Goal: Information Seeking & Learning: Learn about a topic

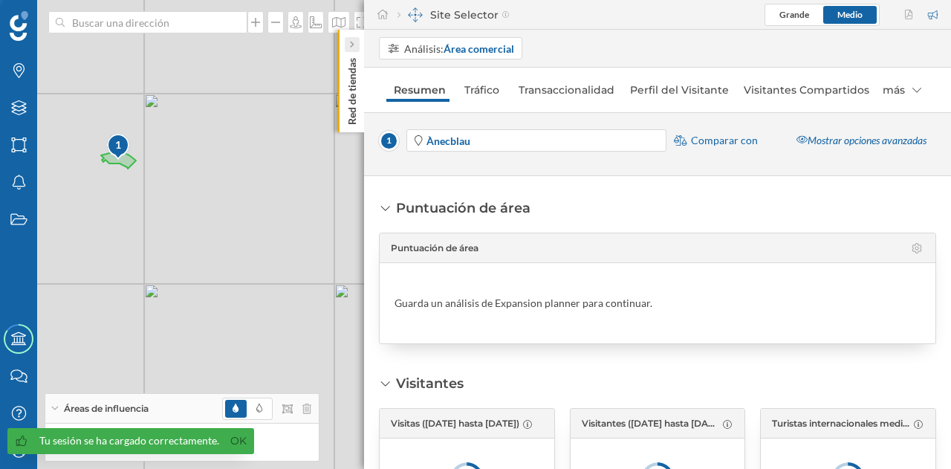
click at [355, 43] on div at bounding box center [352, 44] width 15 height 15
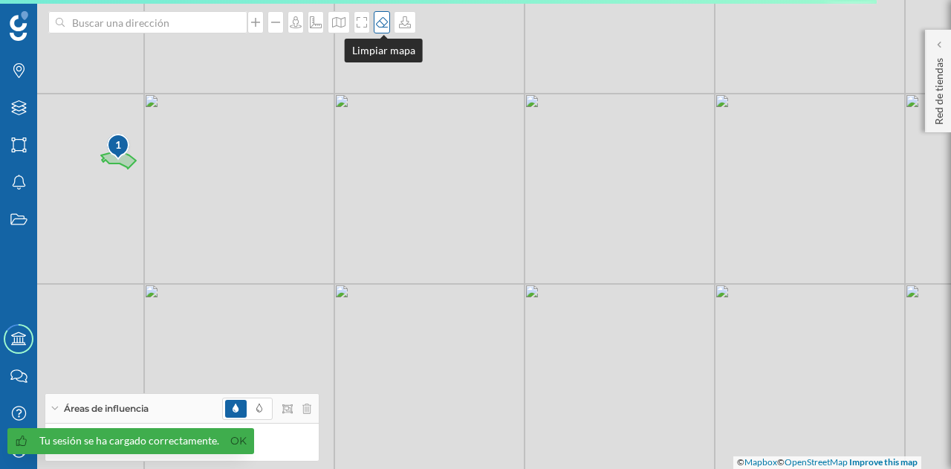
click at [376, 17] on icon at bounding box center [382, 22] width 15 height 12
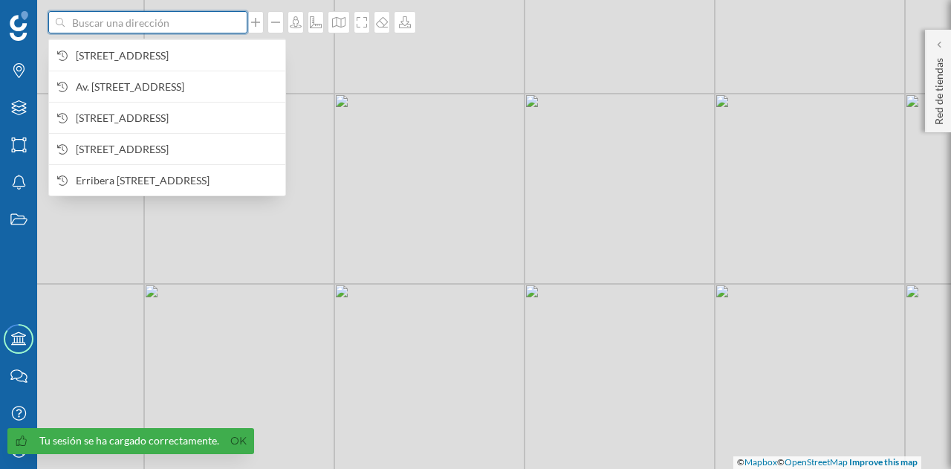
click at [107, 21] on input at bounding box center [148, 22] width 166 height 22
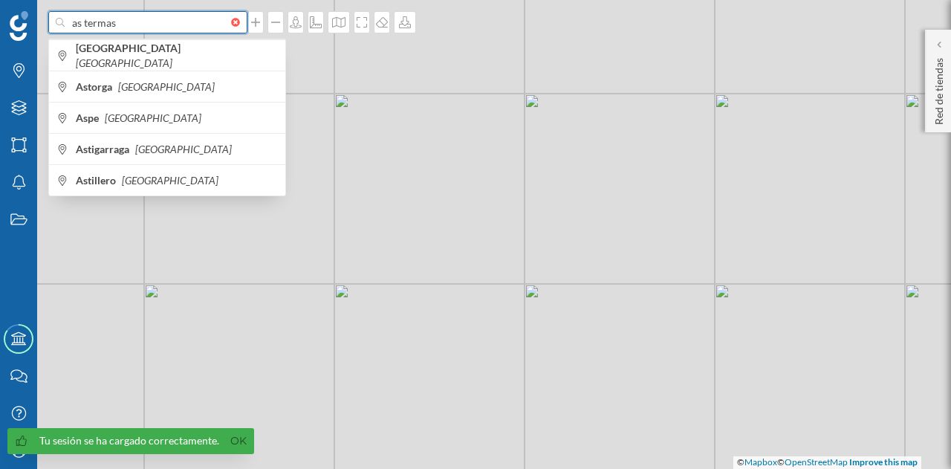
type input "as termas"
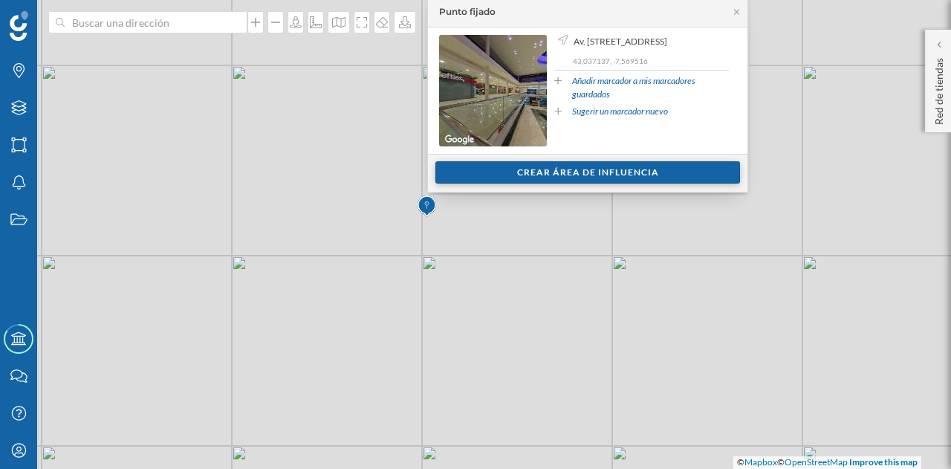
click at [520, 169] on div "Crear área de influencia" at bounding box center [587, 172] width 305 height 22
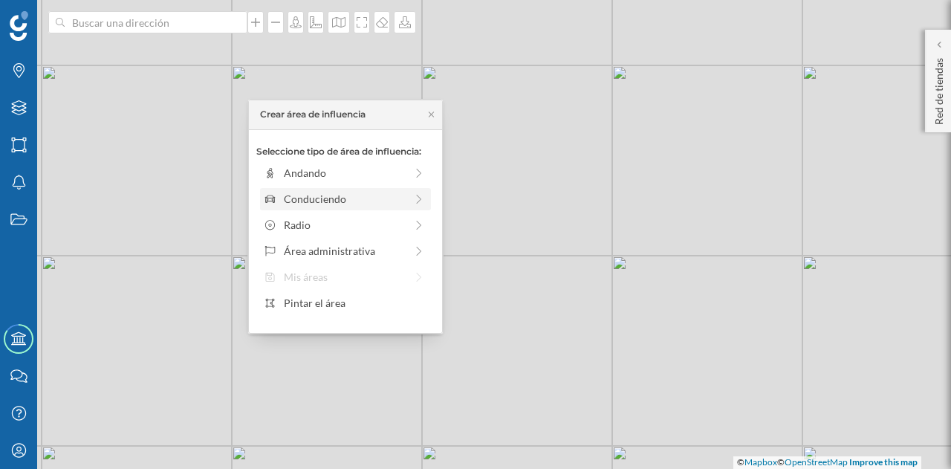
click at [324, 200] on div "Conduciendo" at bounding box center [344, 199] width 121 height 16
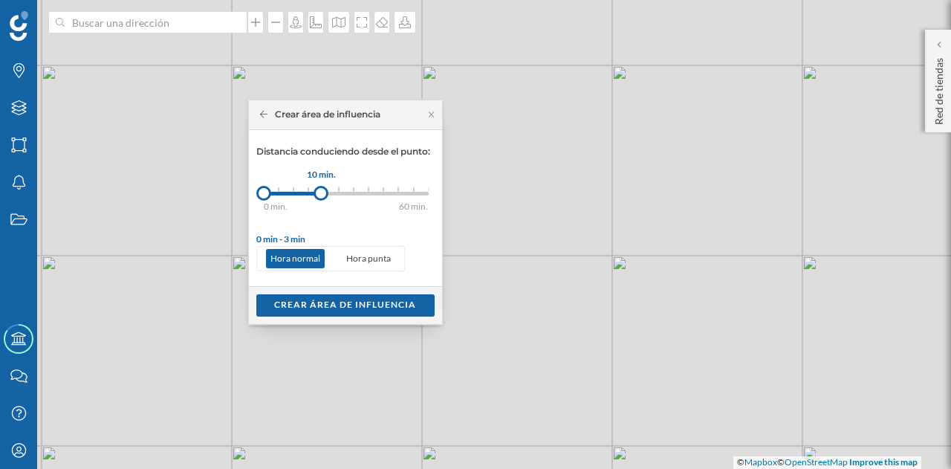
drag, startPoint x: 279, startPoint y: 194, endPoint x: 321, endPoint y: 199, distance: 41.9
click at [321, 199] on div at bounding box center [321, 193] width 15 height 15
click at [323, 301] on div "Crear área de influencia" at bounding box center [345, 305] width 178 height 22
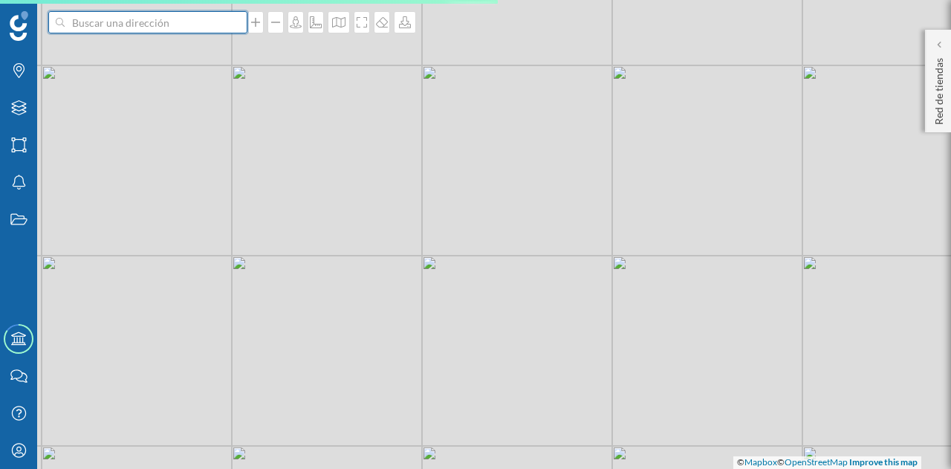
click at [159, 25] on input at bounding box center [148, 22] width 166 height 22
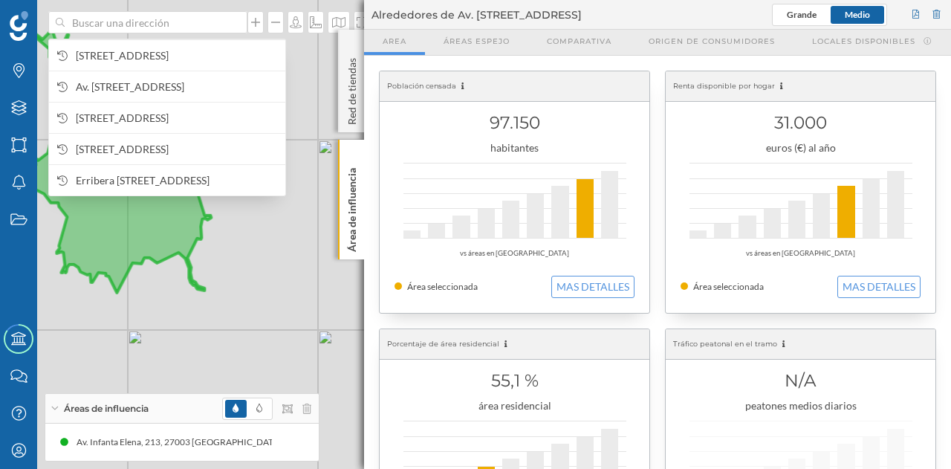
click at [239, 413] on span at bounding box center [235, 409] width 21 height 18
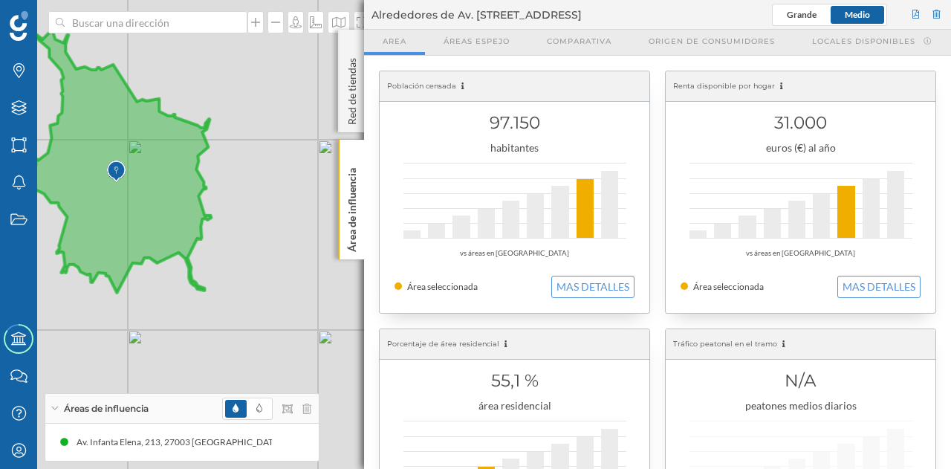
click at [244, 412] on span at bounding box center [235, 409] width 21 height 18
click at [273, 444] on icon at bounding box center [275, 442] width 10 height 10
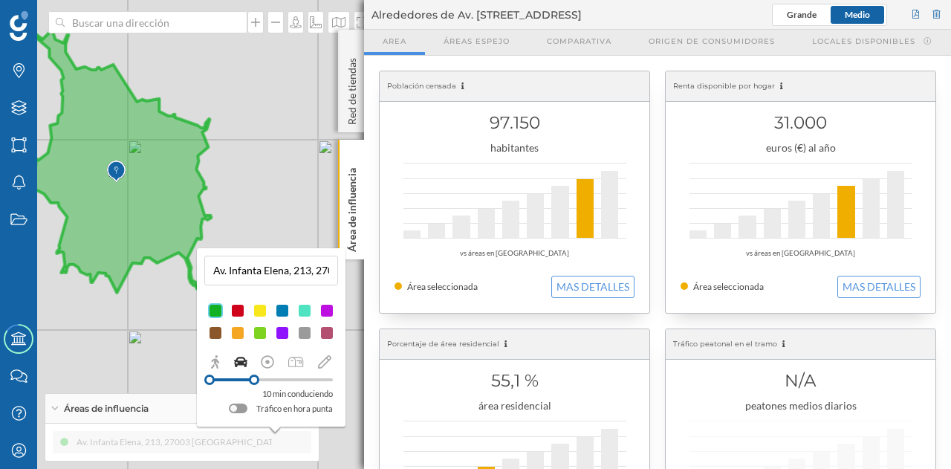
click at [304, 335] on div at bounding box center [304, 332] width 15 height 15
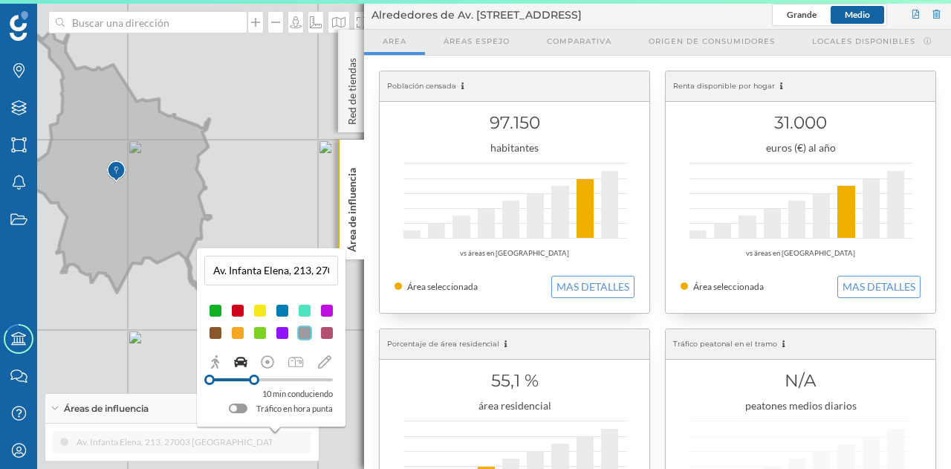
click at [172, 427] on div "Av. [STREET_ADDRESS] (10 min Conduciendo) Av. Infanta Elena, 213, 27003 [GEOGRA…" at bounding box center [181, 442] width 273 height 37
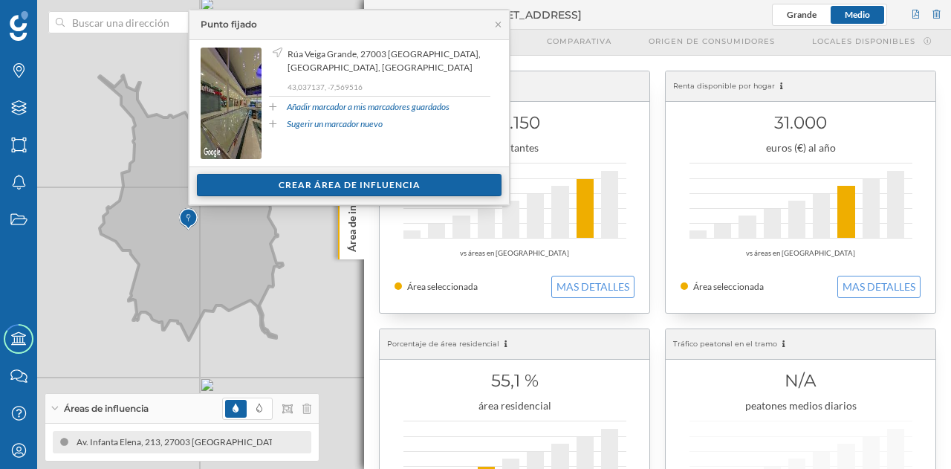
click at [325, 185] on div "Crear área de influencia" at bounding box center [349, 185] width 305 height 22
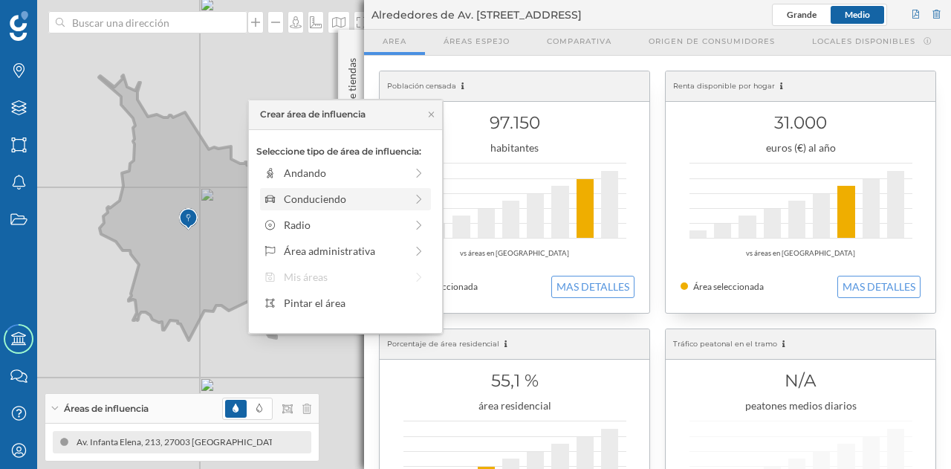
click at [323, 199] on div "Conduciendo" at bounding box center [344, 199] width 121 height 16
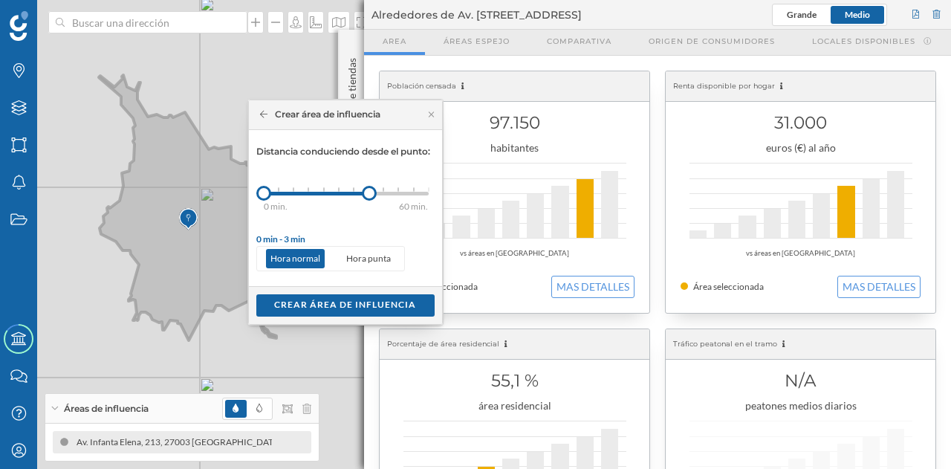
drag, startPoint x: 281, startPoint y: 195, endPoint x: 339, endPoint y: 192, distance: 58.0
click at [370, 189] on div at bounding box center [369, 193] width 15 height 15
drag, startPoint x: 260, startPoint y: 193, endPoint x: 323, endPoint y: 191, distance: 63.2
click at [323, 191] on div at bounding box center [323, 193] width 15 height 15
click at [326, 296] on div "Crear área de influencia" at bounding box center [345, 305] width 178 height 22
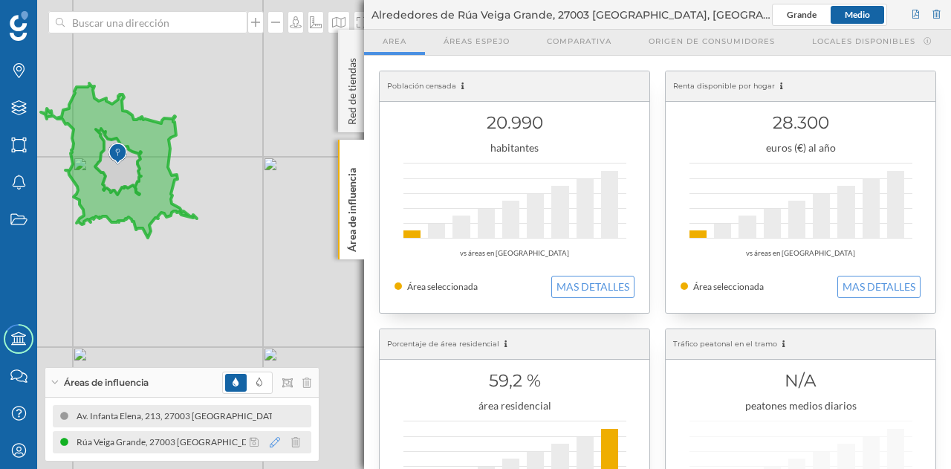
click at [276, 443] on icon at bounding box center [275, 442] width 10 height 10
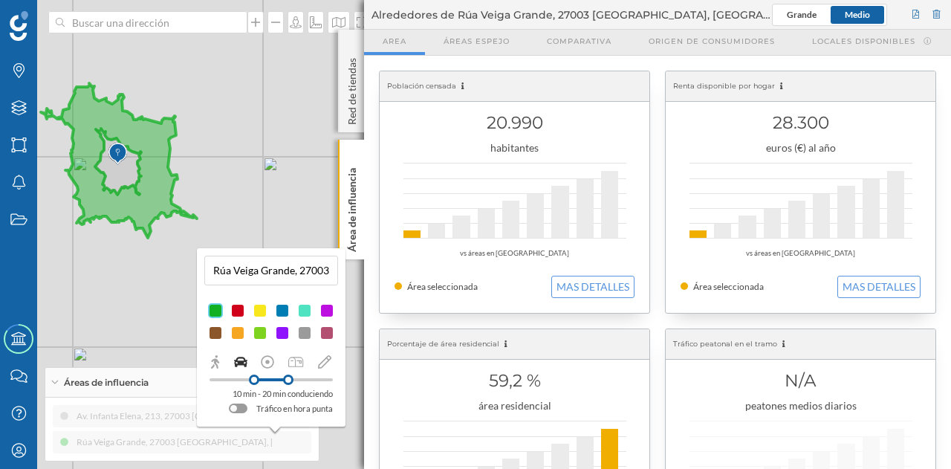
click at [303, 337] on div at bounding box center [304, 332] width 15 height 15
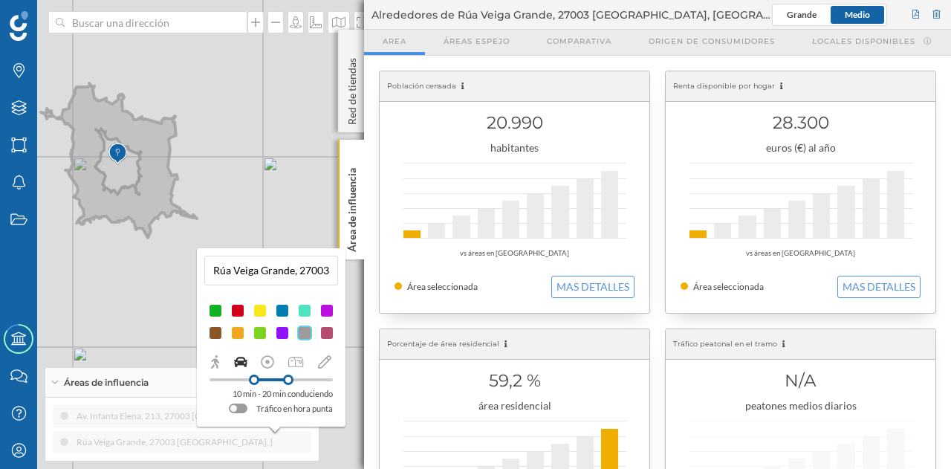
click at [187, 383] on div "Áreas de influencia" at bounding box center [181, 383] width 273 height 30
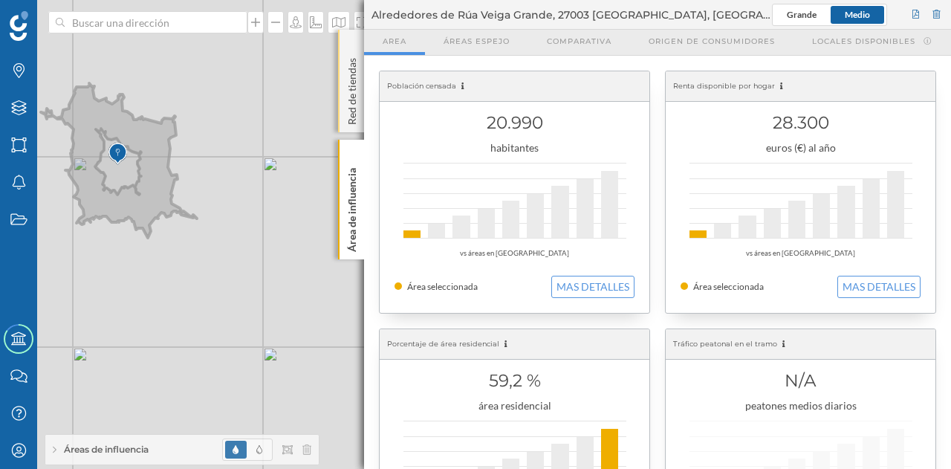
click at [354, 40] on div "Red de tiendas" at bounding box center [351, 81] width 26 height 103
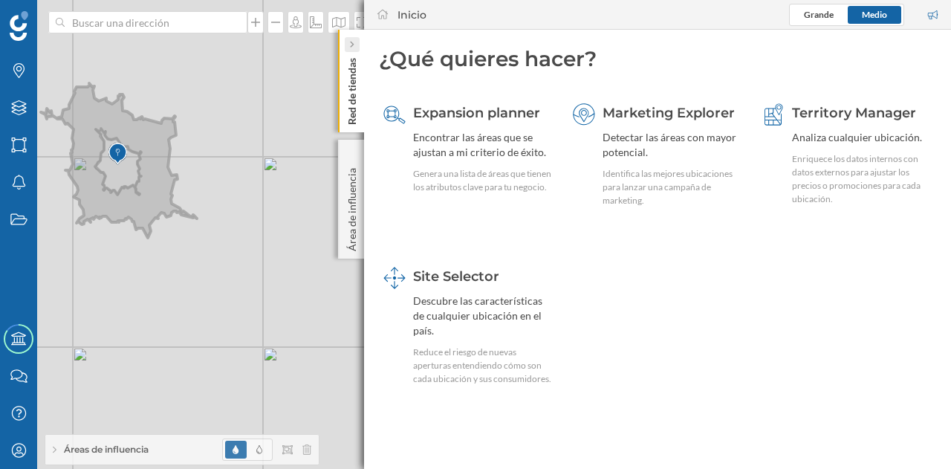
click at [354, 39] on icon at bounding box center [351, 44] width 4 height 15
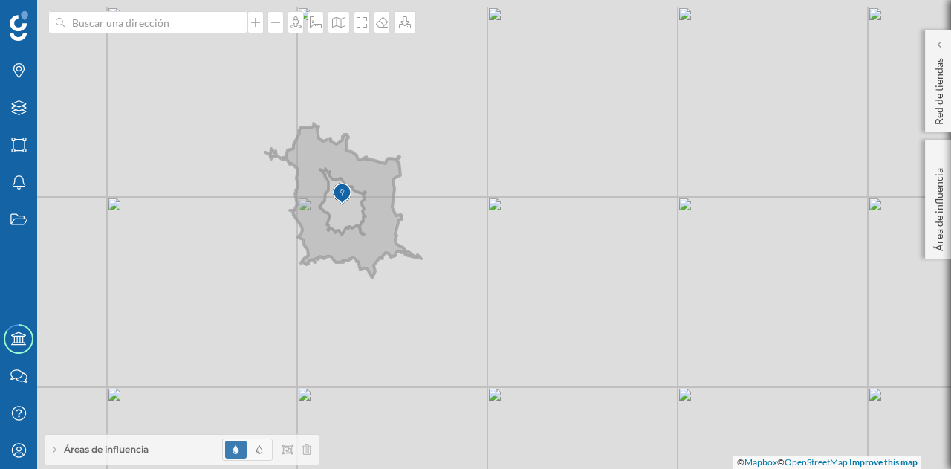
drag, startPoint x: 486, startPoint y: 316, endPoint x: 712, endPoint y: 357, distance: 229.7
click at [712, 357] on div "© Mapbox © OpenStreetMap Improve this map" at bounding box center [475, 234] width 951 height 469
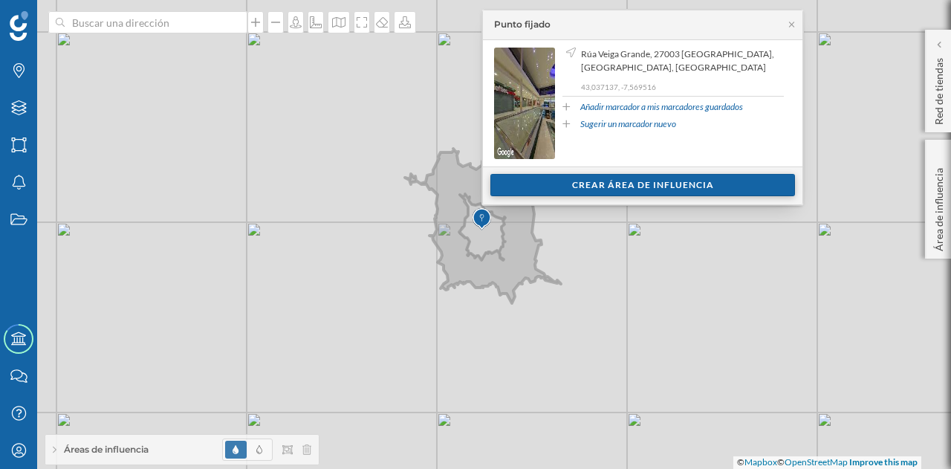
click at [578, 185] on div "Crear área de influencia" at bounding box center [642, 185] width 305 height 22
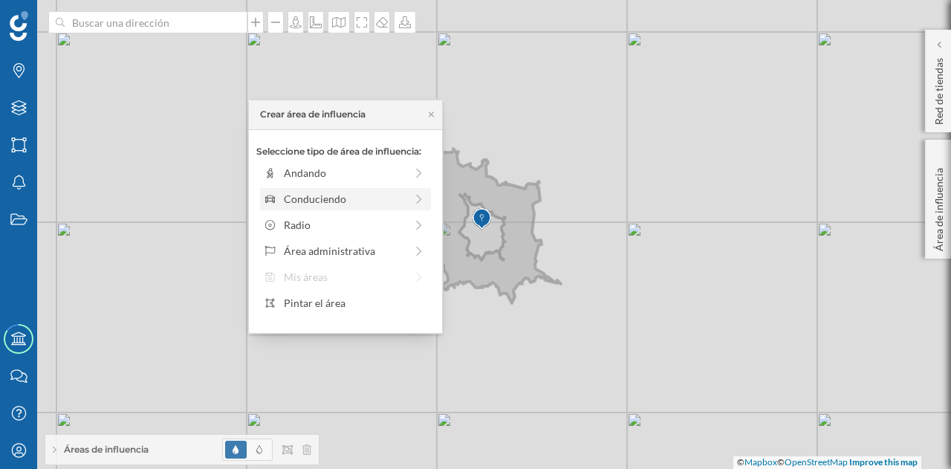
click at [334, 202] on div "Conduciendo" at bounding box center [344, 199] width 121 height 16
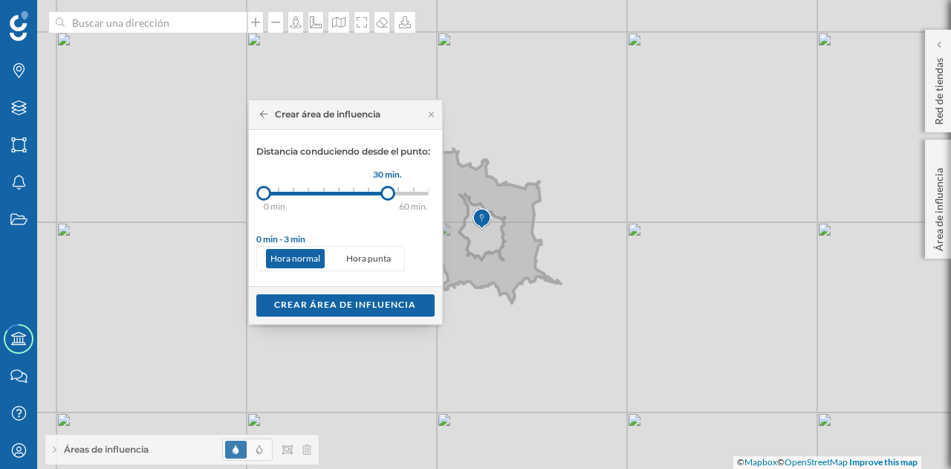
drag, startPoint x: 273, startPoint y: 197, endPoint x: 388, endPoint y: 196, distance: 114.4
click at [388, 196] on div at bounding box center [387, 193] width 15 height 15
drag, startPoint x: 260, startPoint y: 195, endPoint x: 362, endPoint y: 194, distance: 101.8
click at [362, 194] on div at bounding box center [361, 193] width 15 height 15
click at [365, 303] on div "Crear área de influencia" at bounding box center [345, 305] width 178 height 22
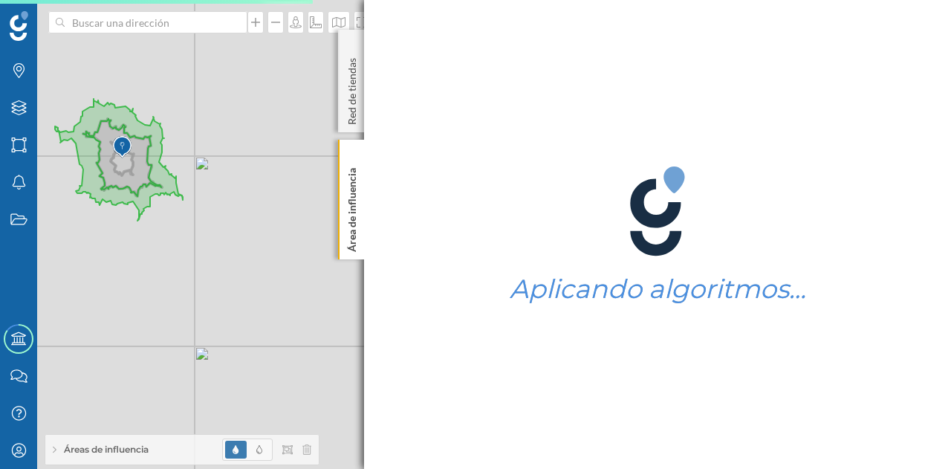
click at [53, 453] on icon at bounding box center [55, 450] width 4 height 8
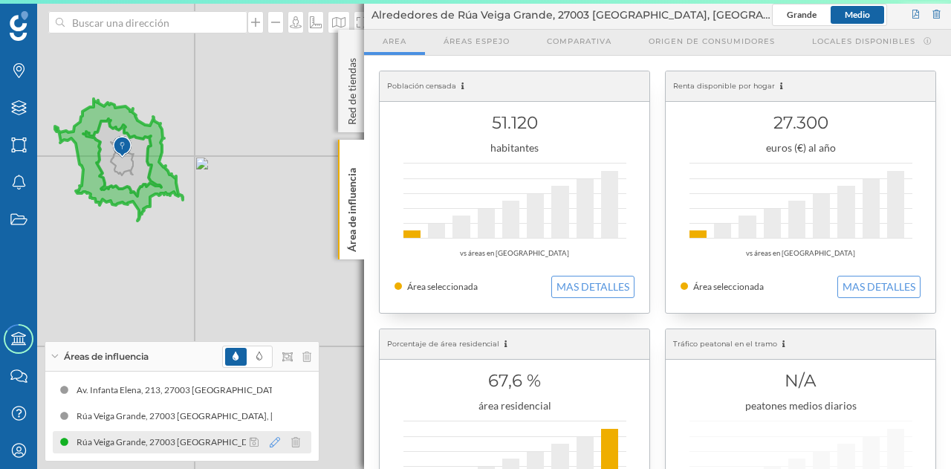
click at [273, 443] on icon at bounding box center [275, 442] width 10 height 10
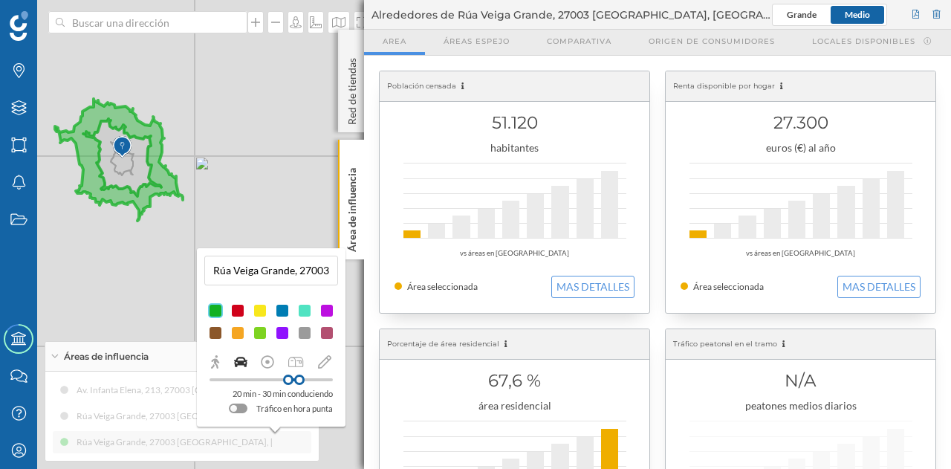
click at [306, 334] on div at bounding box center [304, 332] width 15 height 15
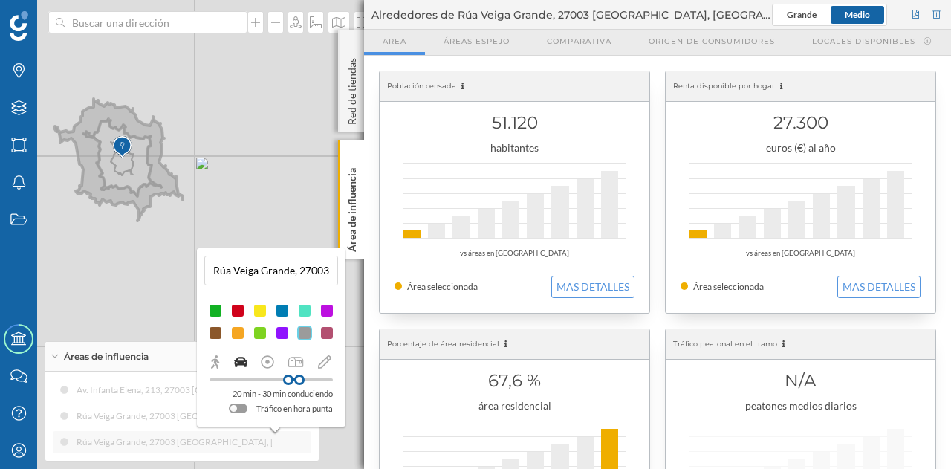
click at [269, 212] on div "© Mapbox © OpenStreetMap Improve this map" at bounding box center [475, 234] width 951 height 469
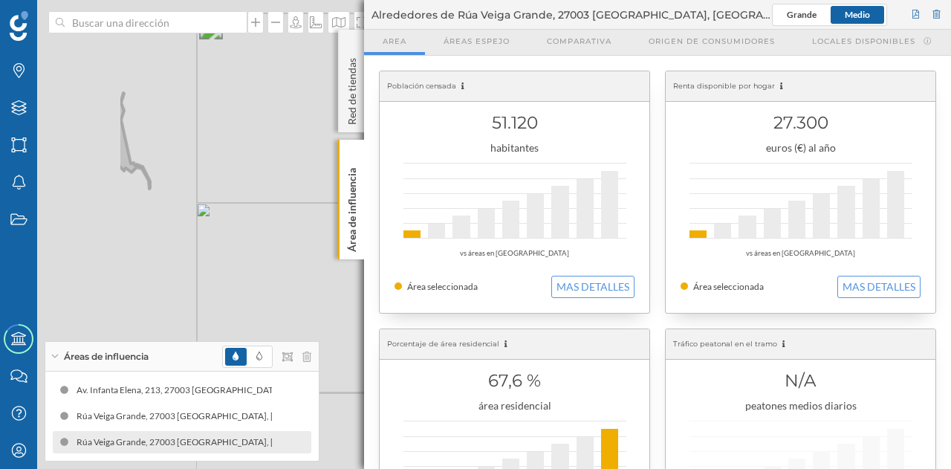
drag, startPoint x: 156, startPoint y: 213, endPoint x: 398, endPoint y: 274, distance: 250.0
click at [421, 283] on div "Marcas Capas Áreas Notificaciones Estados Academy Contacta con nosotros Centro …" at bounding box center [475, 234] width 951 height 469
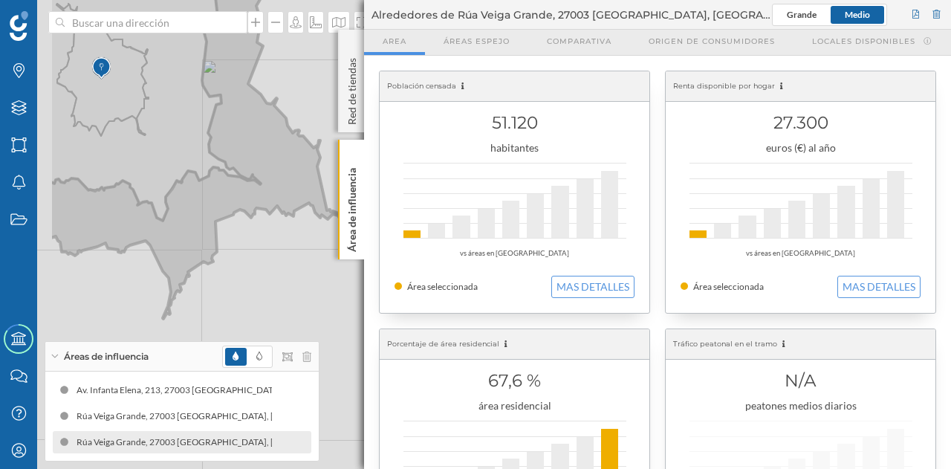
drag, startPoint x: 224, startPoint y: 241, endPoint x: 386, endPoint y: 282, distance: 167.1
click at [386, 282] on div "Marcas Capas Áreas Notificaciones Estados Academy Contacta con nosotros Centro …" at bounding box center [475, 234] width 951 height 469
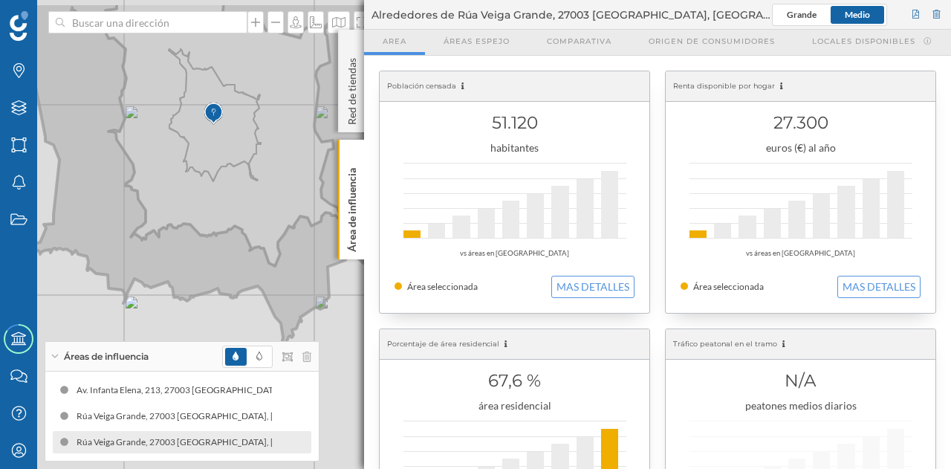
drag, startPoint x: 233, startPoint y: 281, endPoint x: 331, endPoint y: 333, distance: 110.4
click at [331, 333] on div "© Mapbox © OpenStreetMap Improve this map" at bounding box center [475, 234] width 951 height 469
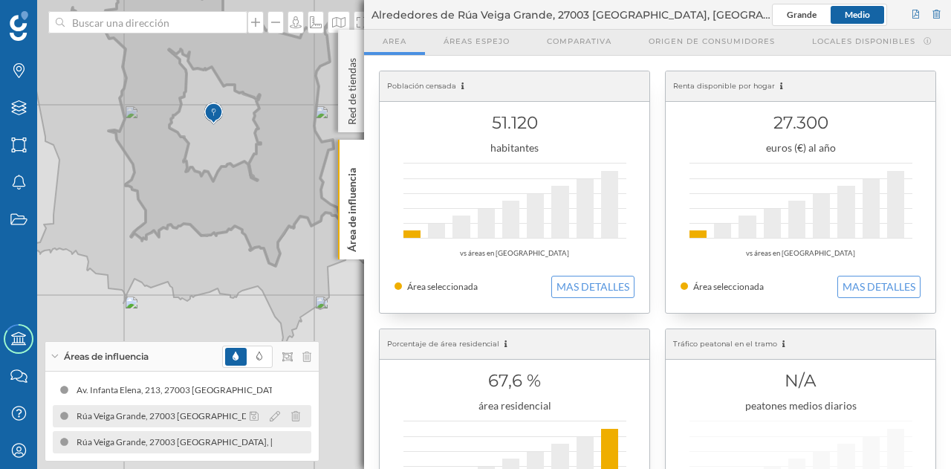
click at [280, 420] on div at bounding box center [279, 416] width 66 height 18
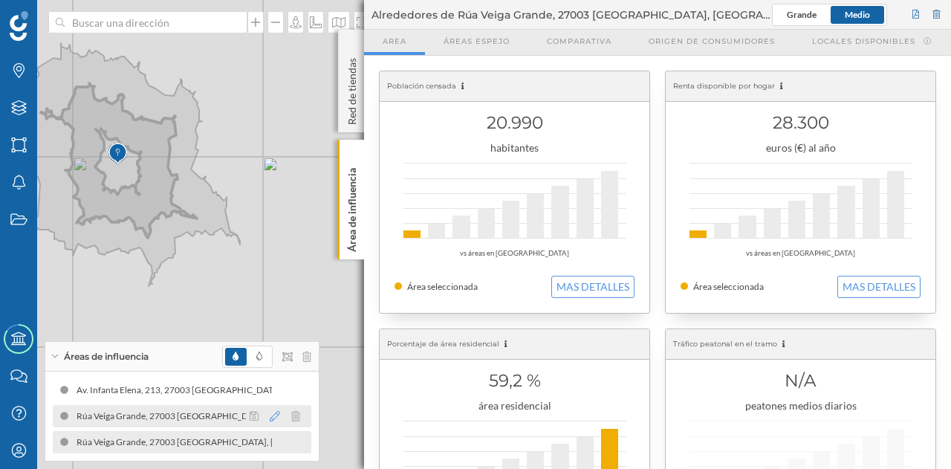
click at [277, 415] on icon at bounding box center [275, 416] width 10 height 10
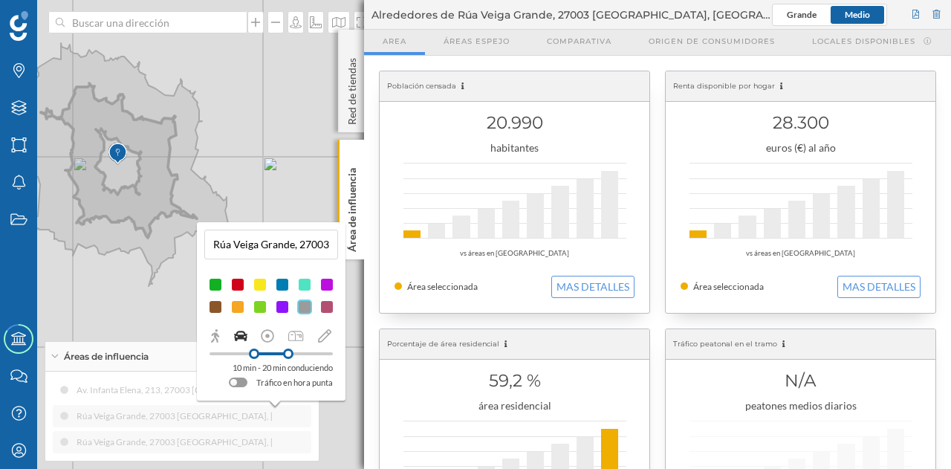
click at [213, 311] on div at bounding box center [215, 306] width 15 height 15
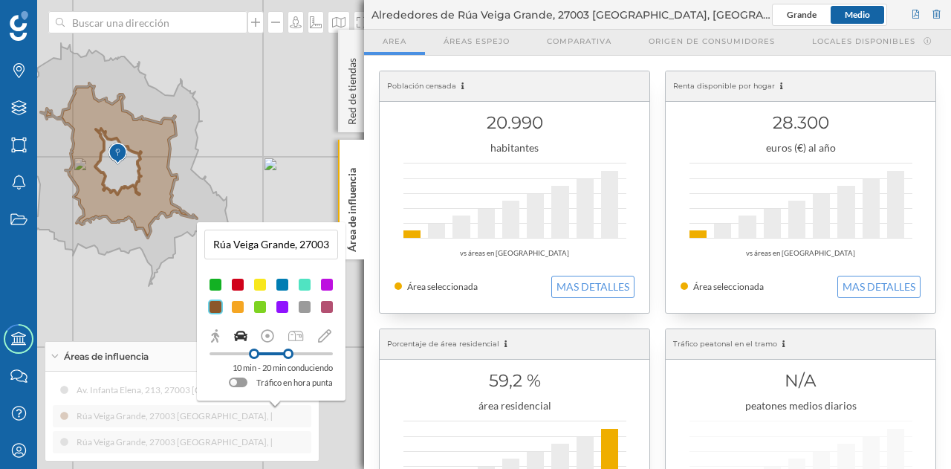
click at [206, 384] on div "10 min - 20 min conduciendo Tráfico en hora punta" at bounding box center [271, 359] width 134 height 62
click at [337, 429] on div "© Mapbox © OpenStreetMap Improve this map" at bounding box center [475, 234] width 951 height 469
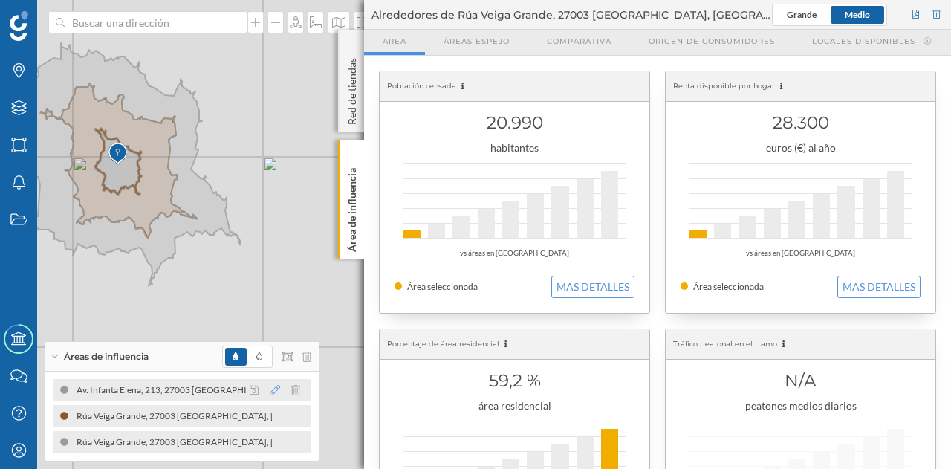
click at [279, 390] on icon at bounding box center [275, 390] width 10 height 10
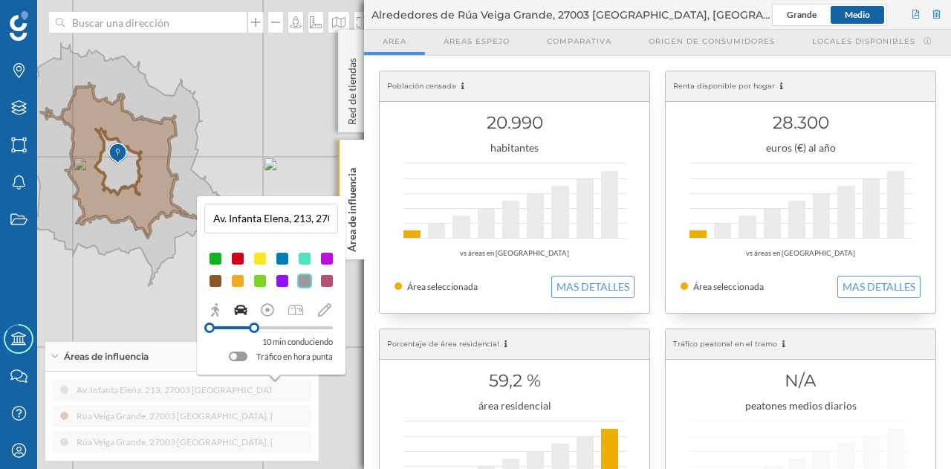
click at [328, 279] on div at bounding box center [327, 280] width 15 height 15
click at [299, 403] on div "Av. [STREET_ADDRESS] (10 min Conduciendo) Av. Infanta Elena, 213, 27003 [GEOGRA…" at bounding box center [182, 416] width 259 height 74
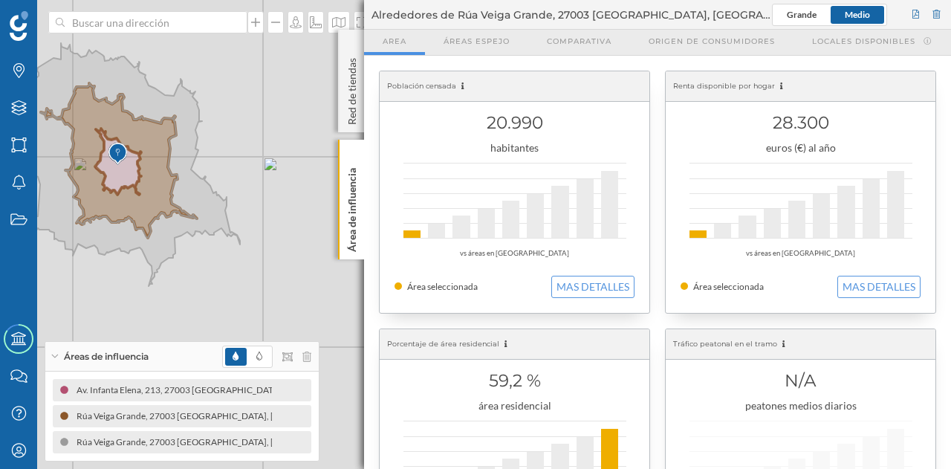
click at [253, 285] on div "© Mapbox © OpenStreetMap Improve this map" at bounding box center [475, 234] width 951 height 469
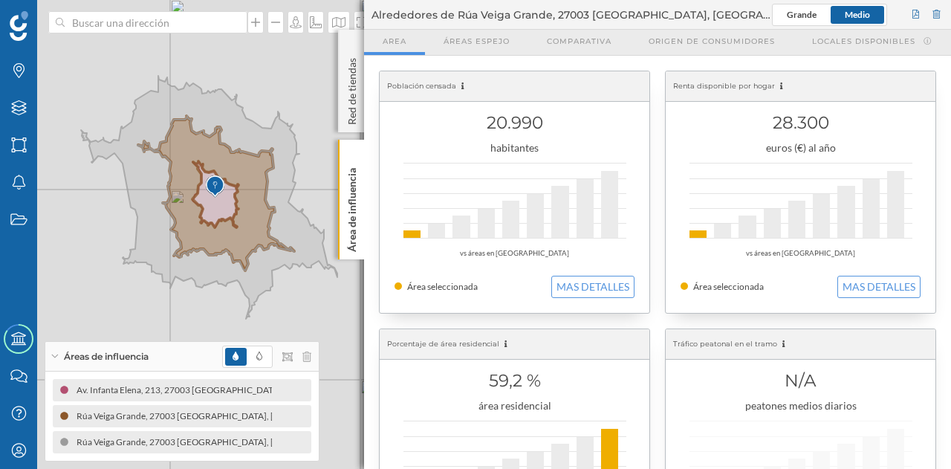
drag, startPoint x: 230, startPoint y: 288, endPoint x: 327, endPoint y: 321, distance: 102.7
click at [327, 321] on div "© Mapbox © OpenStreetMap Improve this map" at bounding box center [475, 234] width 951 height 469
click at [328, 337] on div "© Mapbox © OpenStreetMap Improve this map" at bounding box center [475, 234] width 951 height 469
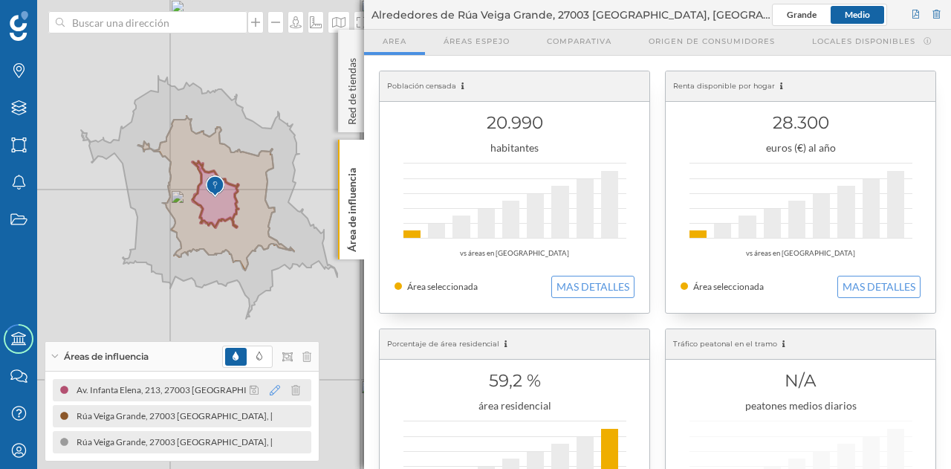
click at [274, 389] on icon at bounding box center [275, 390] width 10 height 10
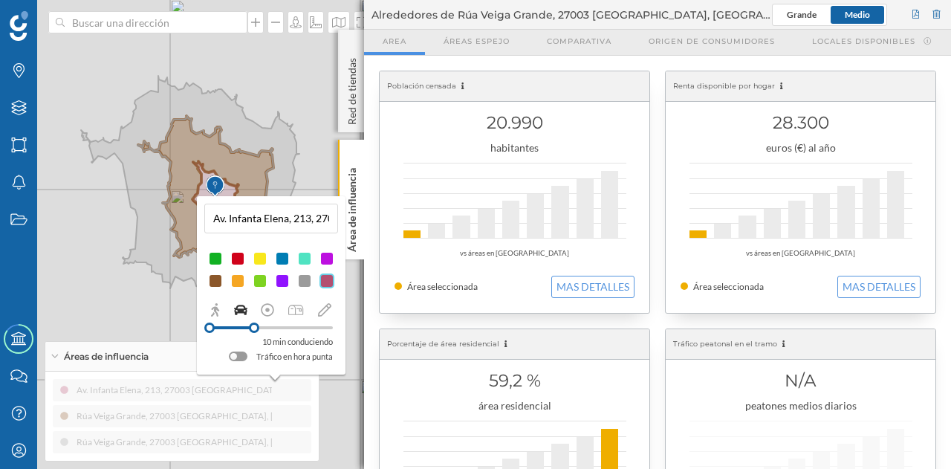
click at [306, 282] on div at bounding box center [304, 280] width 15 height 15
click at [200, 362] on div "Av. Infanta Elena, 213, 27003 [GEOGRAPHIC_DATA], [GEOGRAPHIC_DATA] (10 min Cond…" at bounding box center [271, 285] width 149 height 178
click at [314, 405] on div "Av. [STREET_ADDRESS] (10 min Conduciendo) Av. Infanta Elena, 213, 27003 [GEOGRA…" at bounding box center [181, 416] width 273 height 89
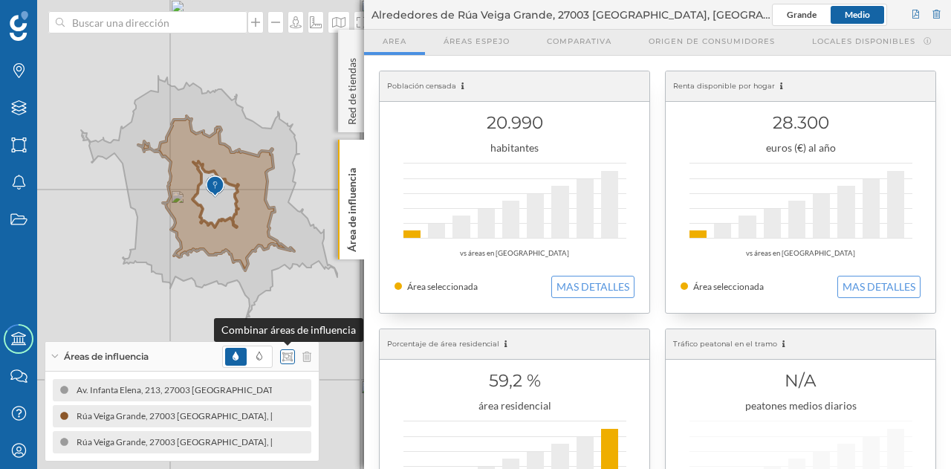
click at [293, 354] on icon at bounding box center [287, 356] width 10 height 10
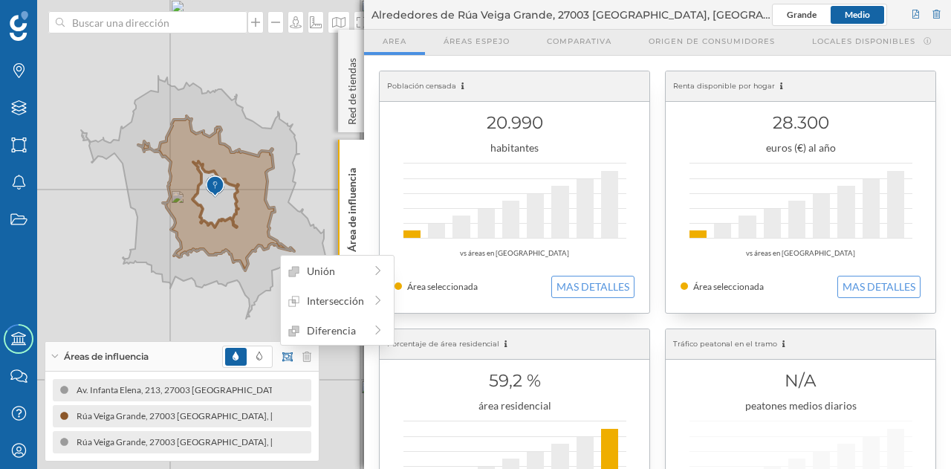
click at [182, 356] on div "Áreas de influencia" at bounding box center [181, 357] width 273 height 30
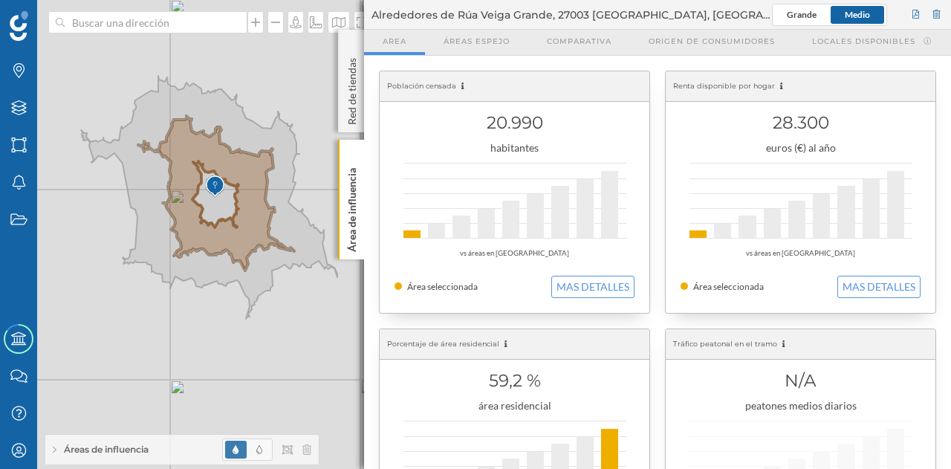
click at [53, 453] on div "Áreas de influencia" at bounding box center [181, 450] width 273 height 30
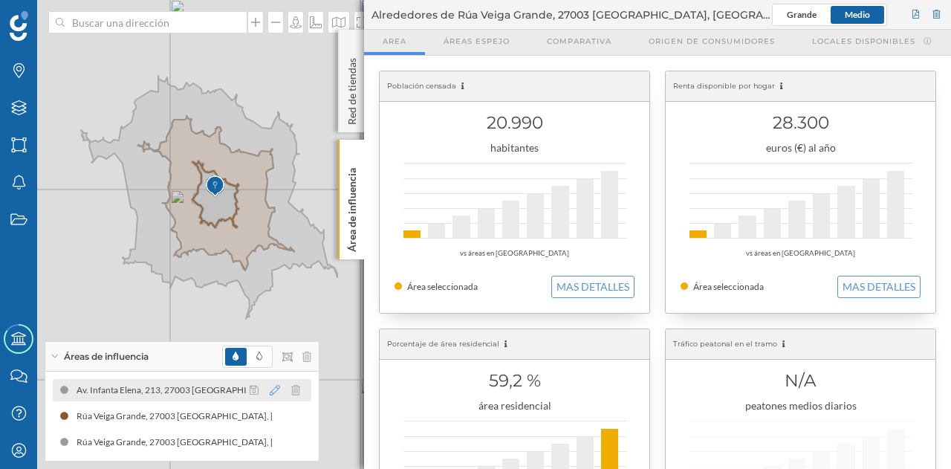
click at [276, 392] on icon at bounding box center [275, 390] width 10 height 10
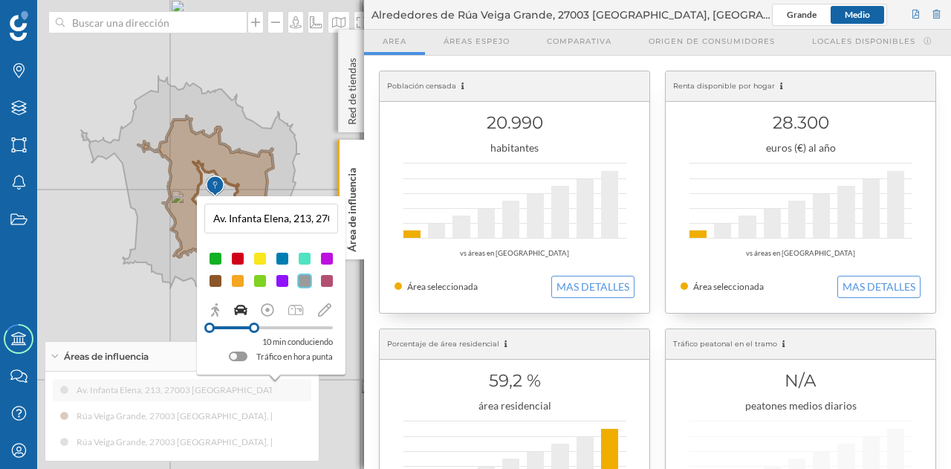
click at [220, 241] on div "Av. Infanta Elena, 213, 27003 [GEOGRAPHIC_DATA], [GEOGRAPHIC_DATA] (10 min Cond…" at bounding box center [271, 285] width 149 height 178
click at [331, 392] on div "© Mapbox © OpenStreetMap Improve this map" at bounding box center [475, 234] width 951 height 469
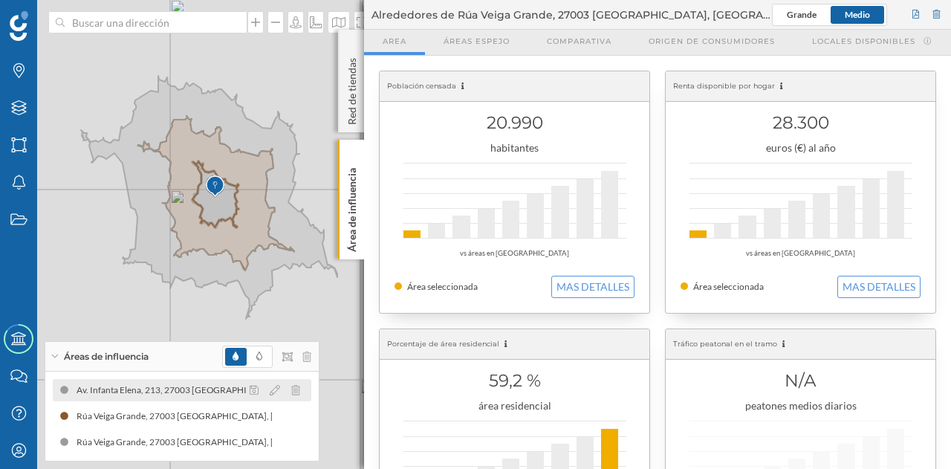
click at [202, 395] on div "Av. Infanta Elena, 213, 27003 [GEOGRAPHIC_DATA], [GEOGRAPHIC_DATA] (10 min Cond…" at bounding box center [269, 390] width 395 height 15
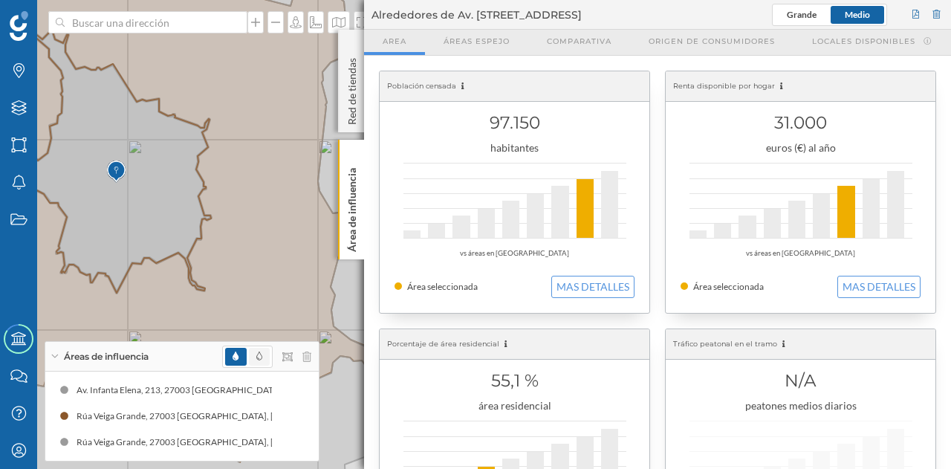
click at [264, 357] on span at bounding box center [259, 357] width 21 height 18
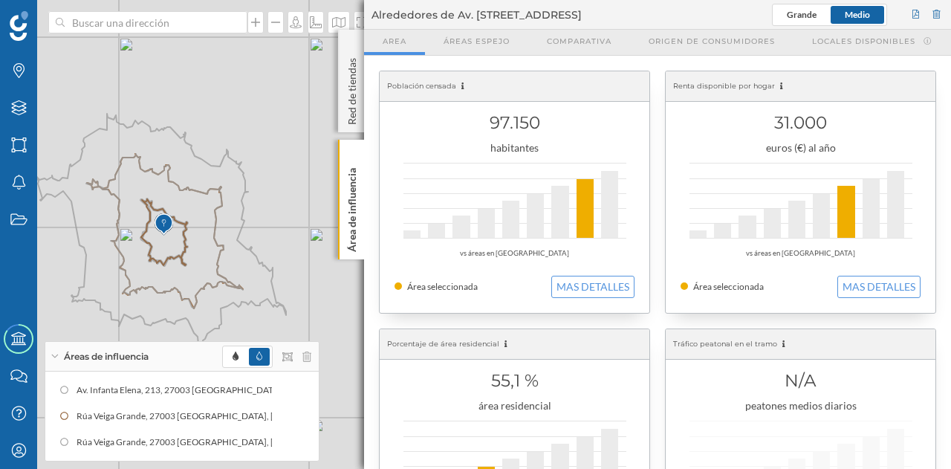
drag, startPoint x: 236, startPoint y: 118, endPoint x: 129, endPoint y: 44, distance: 130.3
click at [129, 44] on div "© Mapbox © OpenStreetMap Improve this map" at bounding box center [475, 234] width 951 height 469
click at [279, 390] on icon at bounding box center [275, 390] width 10 height 10
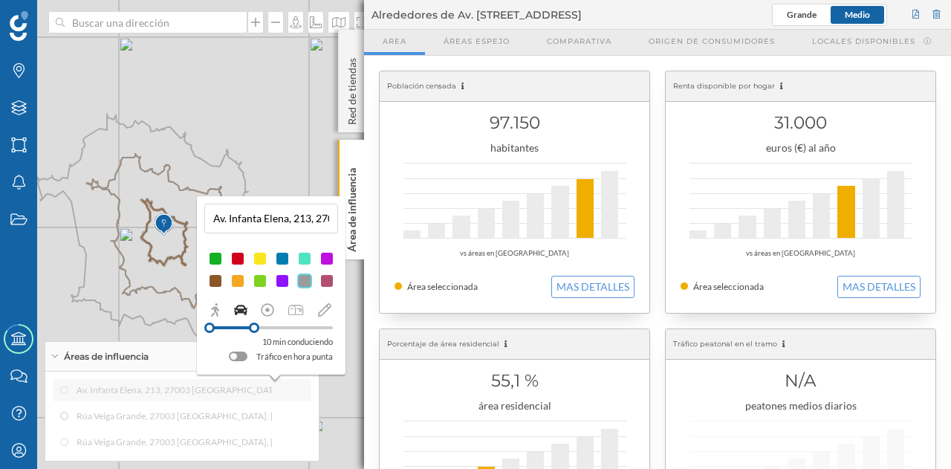
click at [236, 262] on div at bounding box center [237, 258] width 15 height 15
click at [296, 395] on div "Av. [STREET_ADDRESS] (10 min Conduciendo) Av. Infanta Elena, 213, 27003 [GEOGRA…" at bounding box center [182, 416] width 259 height 74
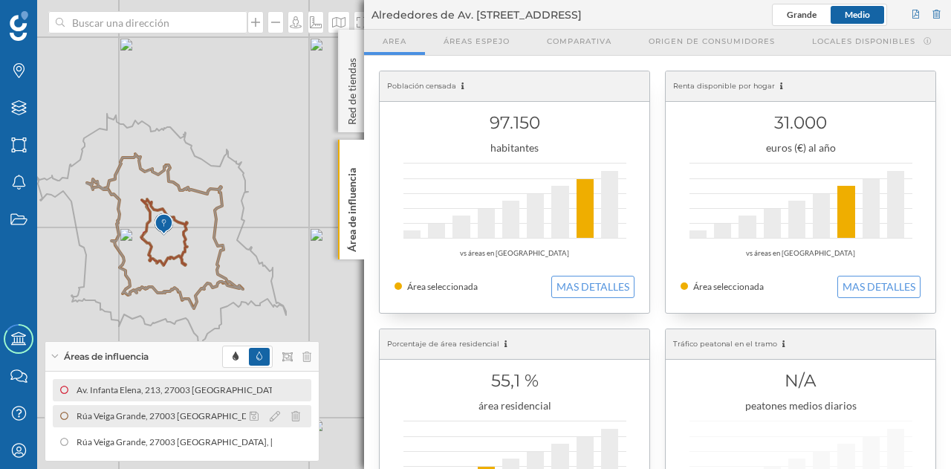
click at [281, 415] on div at bounding box center [279, 416] width 66 height 18
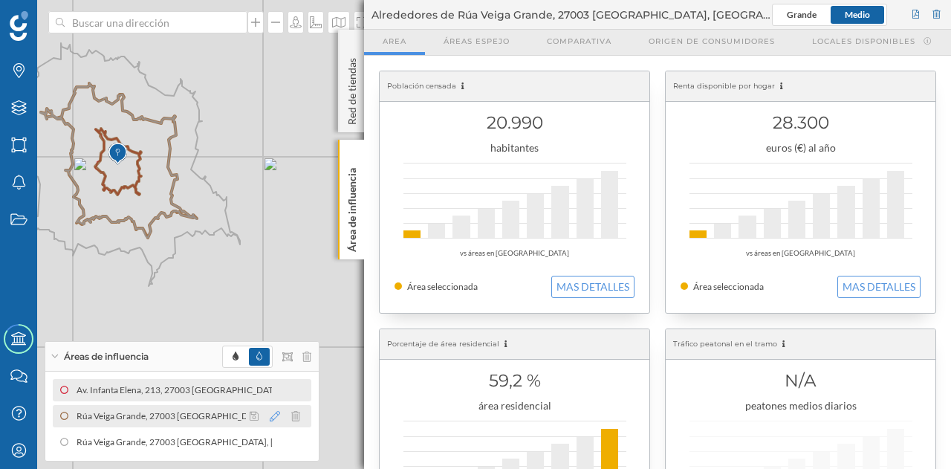
click at [270, 420] on icon at bounding box center [275, 416] width 10 height 10
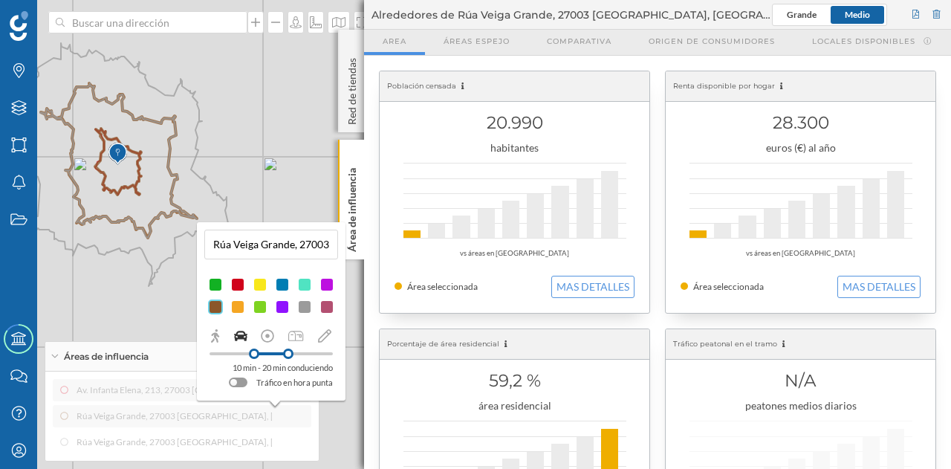
click at [235, 283] on div at bounding box center [237, 284] width 15 height 15
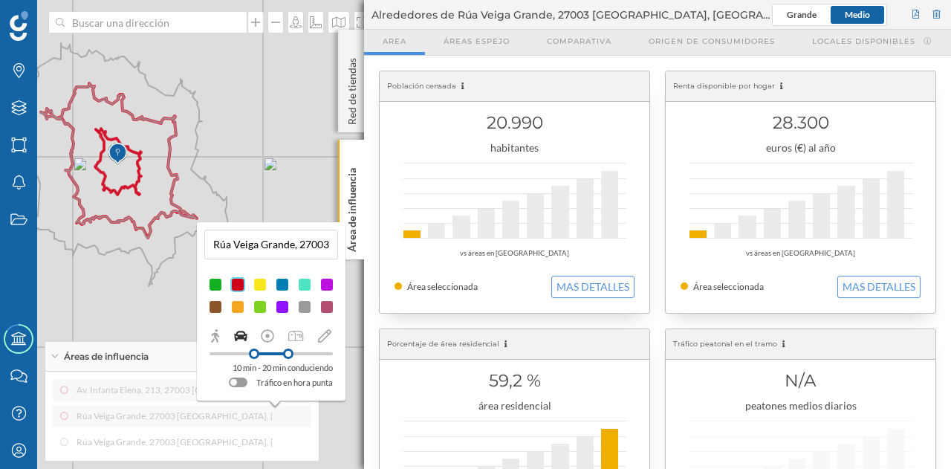
click at [296, 432] on div "Av. [STREET_ADDRESS] (10 min Conduciendo) Av. Infanta Elena, 213, 27003 [GEOGRA…" at bounding box center [182, 416] width 259 height 74
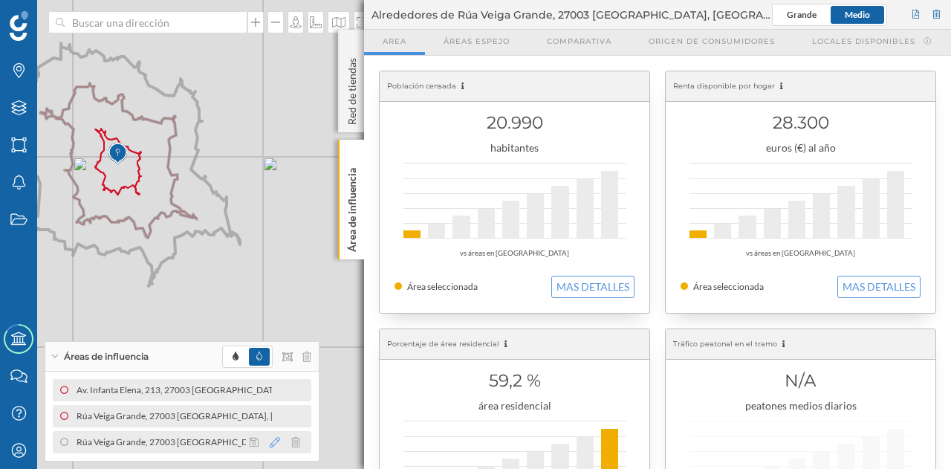
click at [274, 444] on icon at bounding box center [275, 442] width 10 height 10
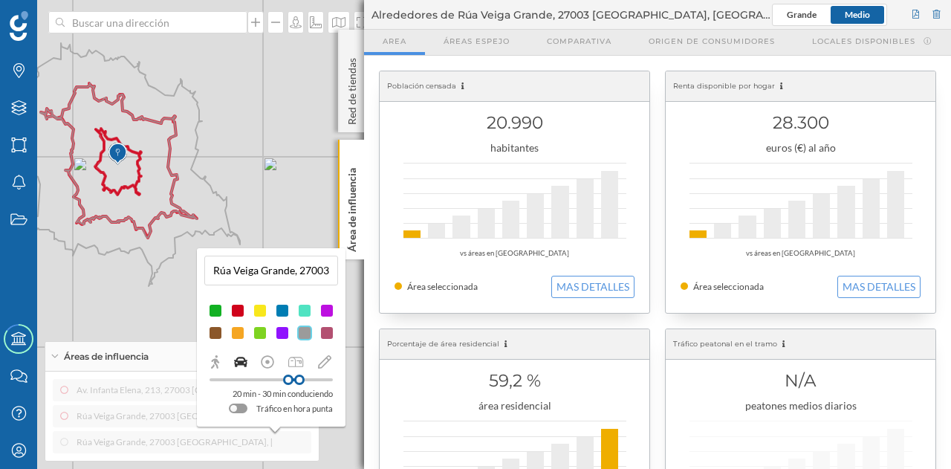
click at [238, 309] on div at bounding box center [237, 310] width 15 height 15
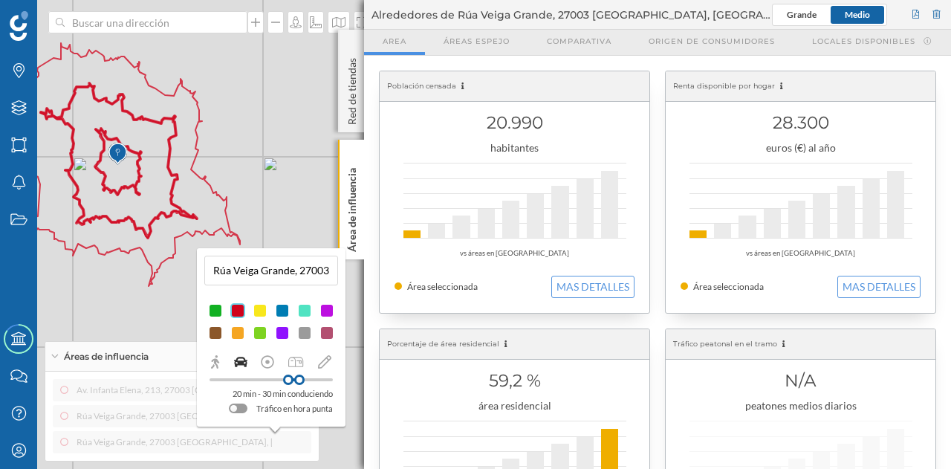
click at [313, 446] on div "Av. [STREET_ADDRESS] (10 min Conduciendo) Av. Infanta Elena, 213, 27003 [GEOGRA…" at bounding box center [181, 416] width 273 height 89
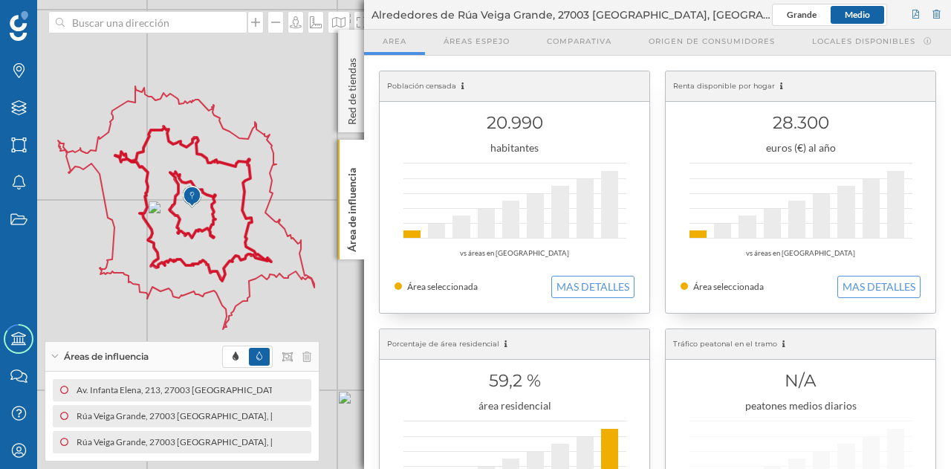
drag, startPoint x: 285, startPoint y: 288, endPoint x: 359, endPoint y: 331, distance: 85.9
click at [359, 331] on div "© Mapbox © OpenStreetMap Improve this map" at bounding box center [475, 234] width 951 height 469
click at [354, 157] on icon at bounding box center [351, 155] width 7 height 7
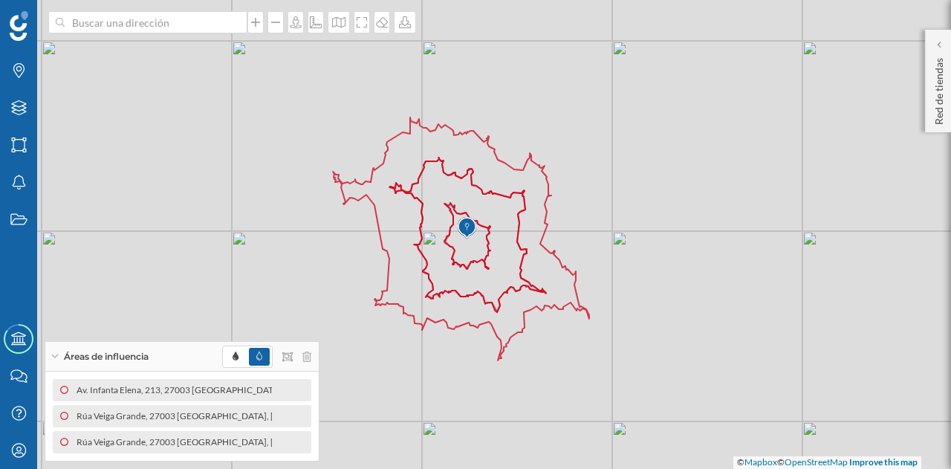
drag, startPoint x: 528, startPoint y: 353, endPoint x: 657, endPoint y: 460, distance: 167.8
click at [801, 381] on div "© Mapbox © OpenStreetMap Improve this map" at bounding box center [475, 234] width 951 height 469
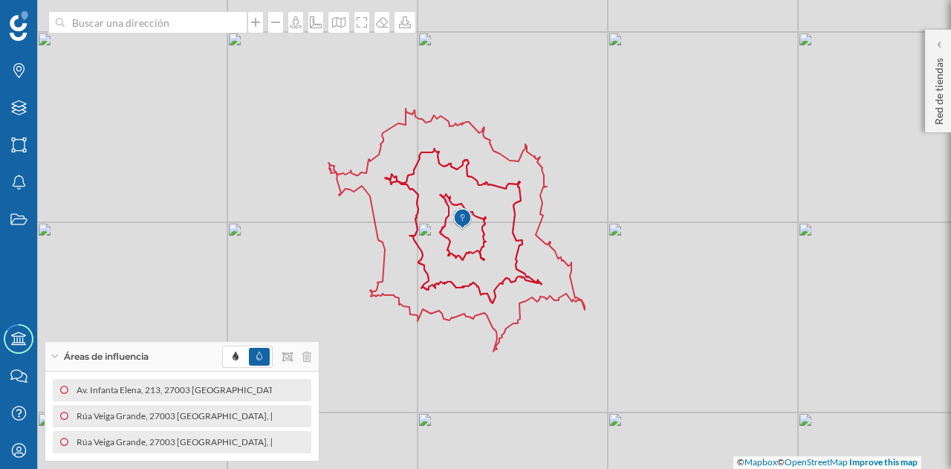
click at [59, 355] on div "Áreas de influencia" at bounding box center [181, 357] width 273 height 30
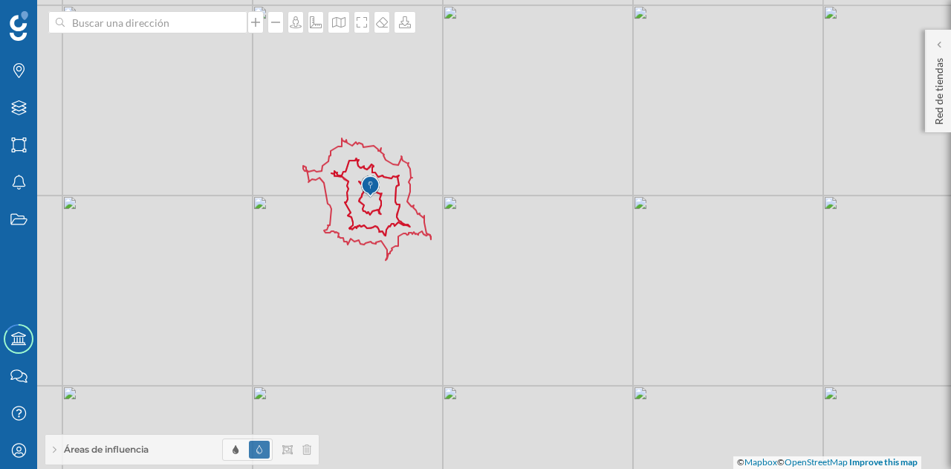
drag, startPoint x: 804, startPoint y: 325, endPoint x: 527, endPoint y: 230, distance: 293.0
click at [527, 228] on div "© Mapbox © OpenStreetMap Improve this map" at bounding box center [475, 234] width 951 height 469
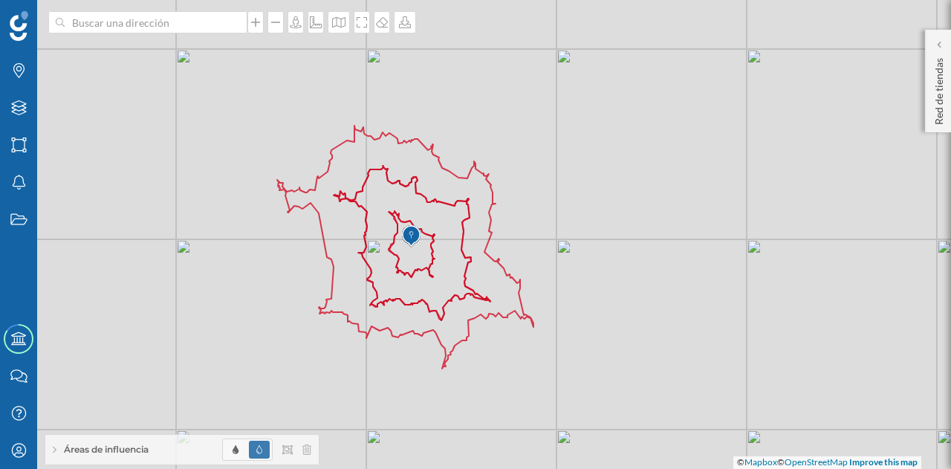
drag, startPoint x: 419, startPoint y: 283, endPoint x: 593, endPoint y: 438, distance: 233.1
click at [593, 438] on div "© Mapbox © OpenStreetMap Improve this map" at bounding box center [475, 234] width 951 height 469
click at [940, 46] on icon at bounding box center [939, 44] width 4 height 7
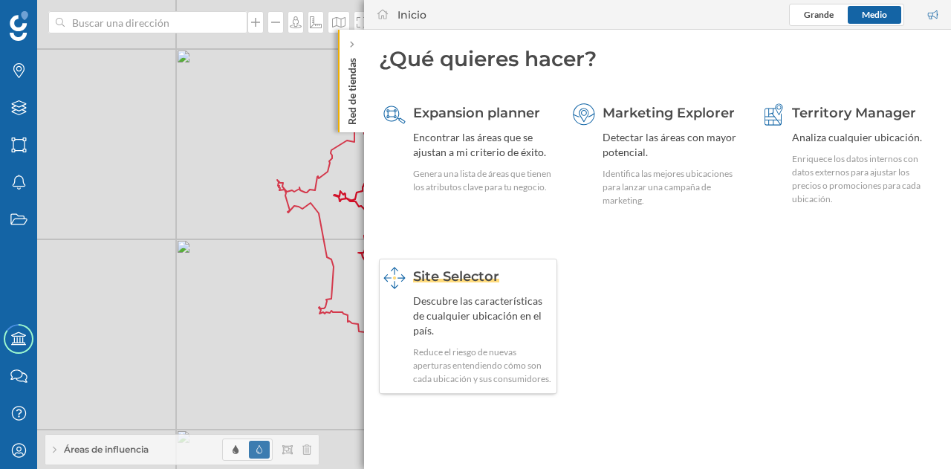
click at [501, 279] on div "Site Selector" at bounding box center [483, 276] width 140 height 19
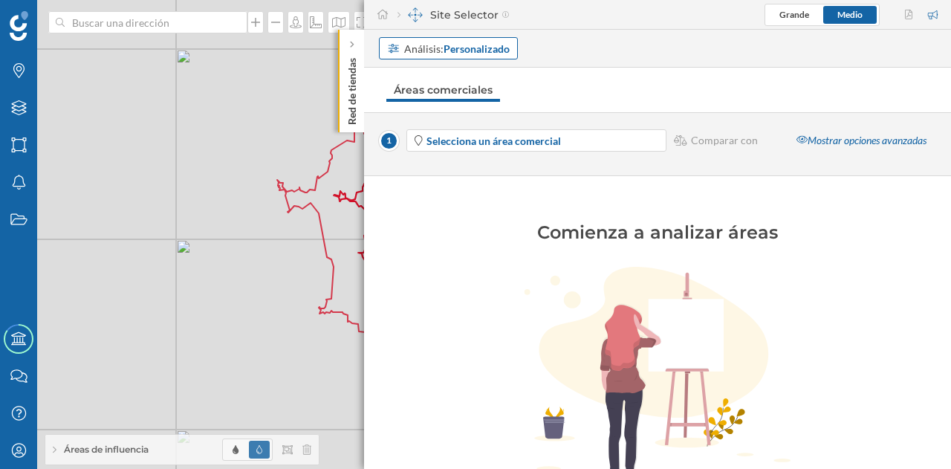
click at [461, 49] on strong "Personalizado" at bounding box center [477, 48] width 66 height 13
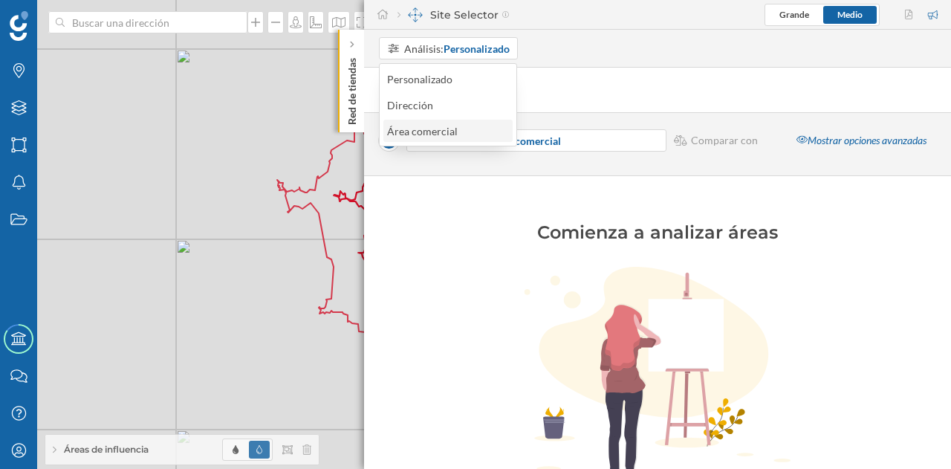
click at [439, 129] on div "Área comercial" at bounding box center [422, 131] width 71 height 13
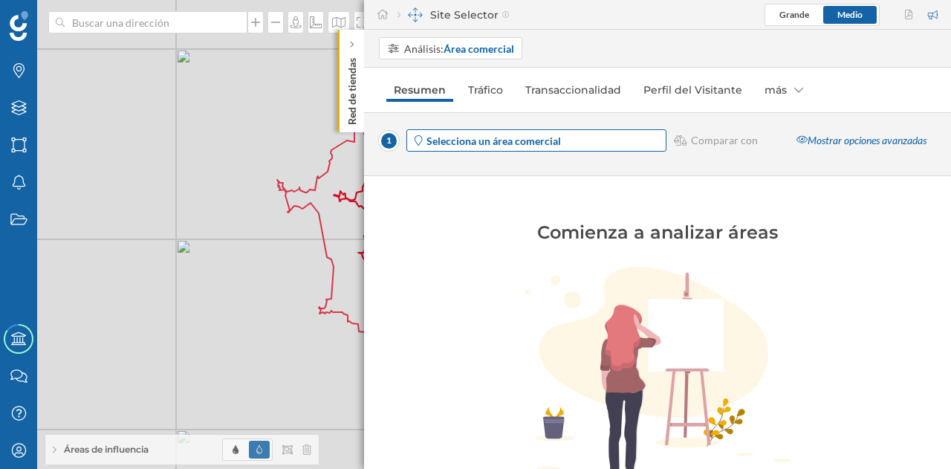
click at [597, 140] on span "Selecciona un área comercial" at bounding box center [546, 141] width 238 height 16
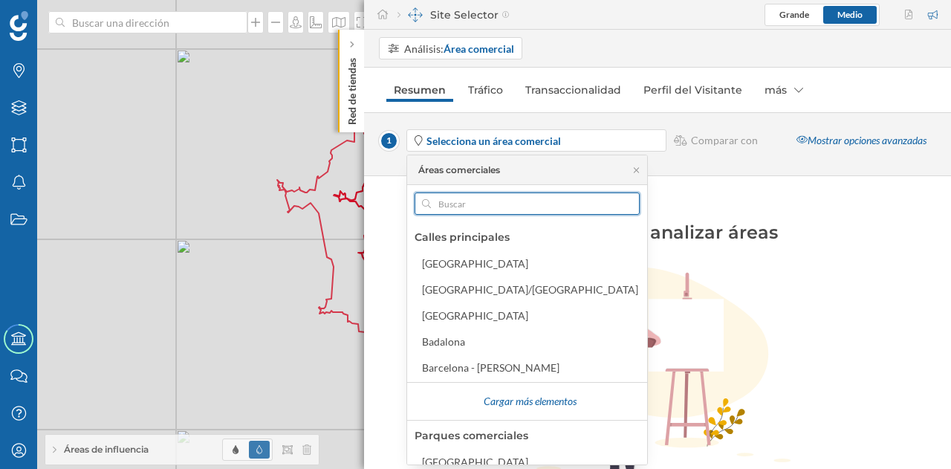
click at [451, 200] on input "text" at bounding box center [527, 203] width 192 height 22
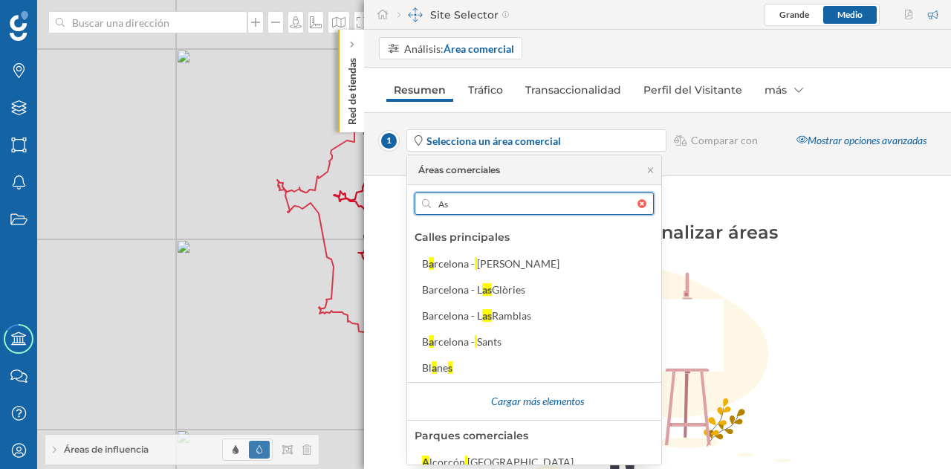
type input "A"
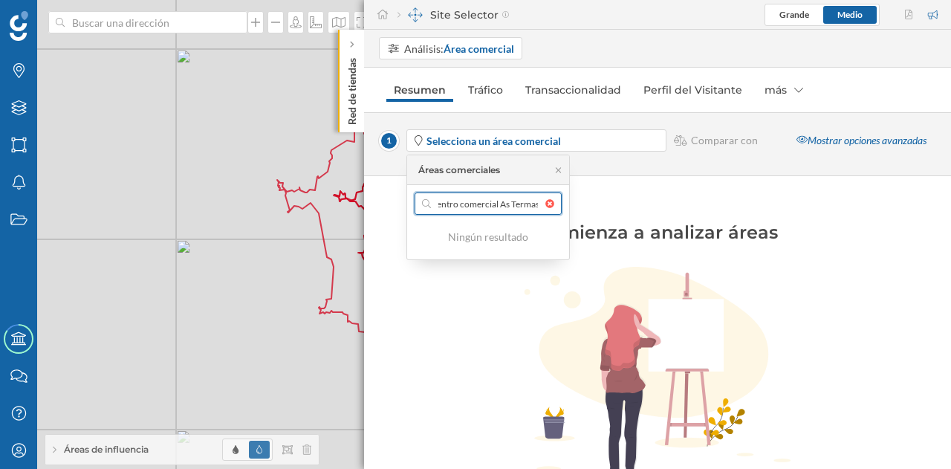
scroll to position [0, 10]
click at [488, 195] on input "centro comercial As Termas" at bounding box center [488, 203] width 114 height 22
drag, startPoint x: 539, startPoint y: 204, endPoint x: 422, endPoint y: 199, distance: 116.7
click at [422, 199] on div "centro comercial As Termas" at bounding box center [488, 203] width 147 height 22
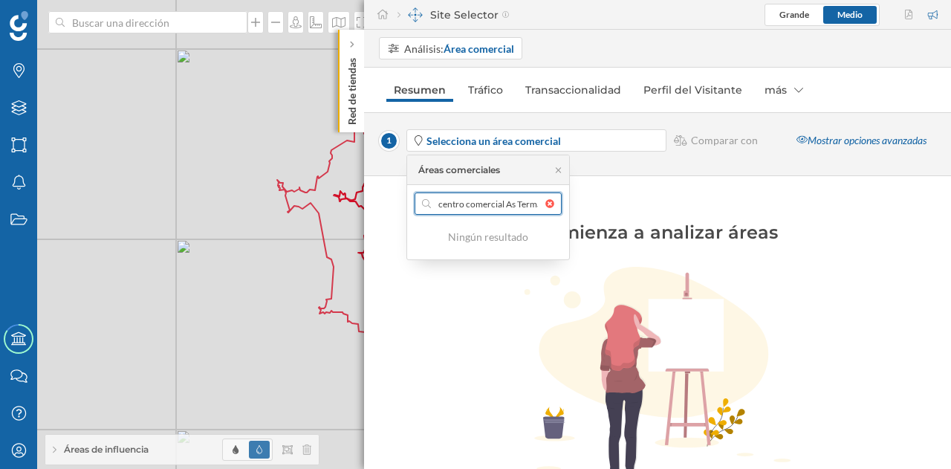
click at [431, 199] on input "centro comercial As Termas" at bounding box center [488, 203] width 114 height 22
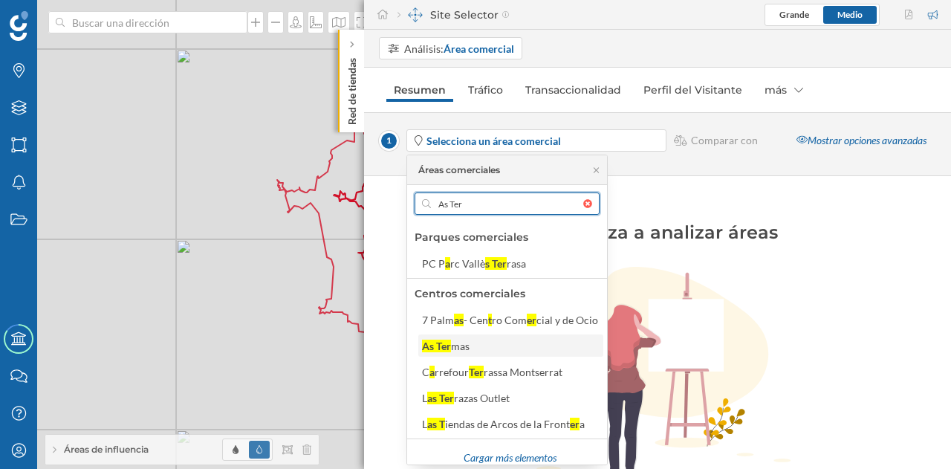
type input "As Ter"
click at [429, 341] on div "As Ter" at bounding box center [436, 346] width 29 height 13
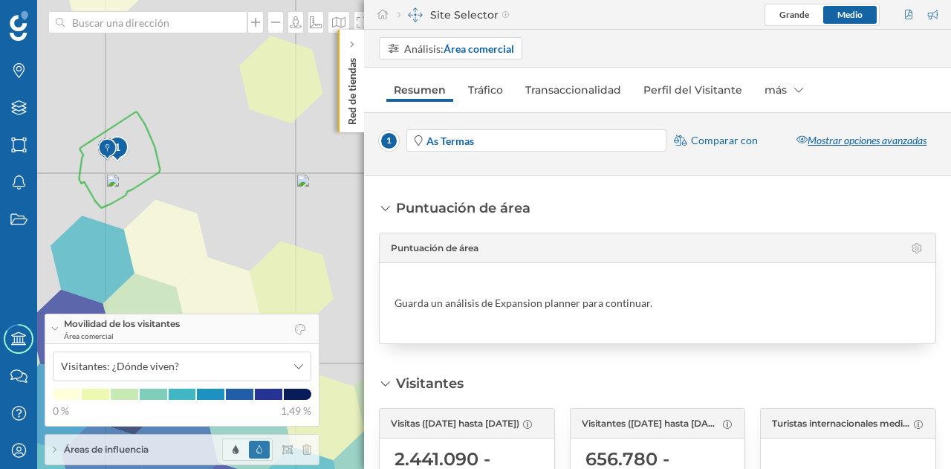
click at [837, 137] on div "Mostrar opciones avanzadas" at bounding box center [861, 140] width 149 height 22
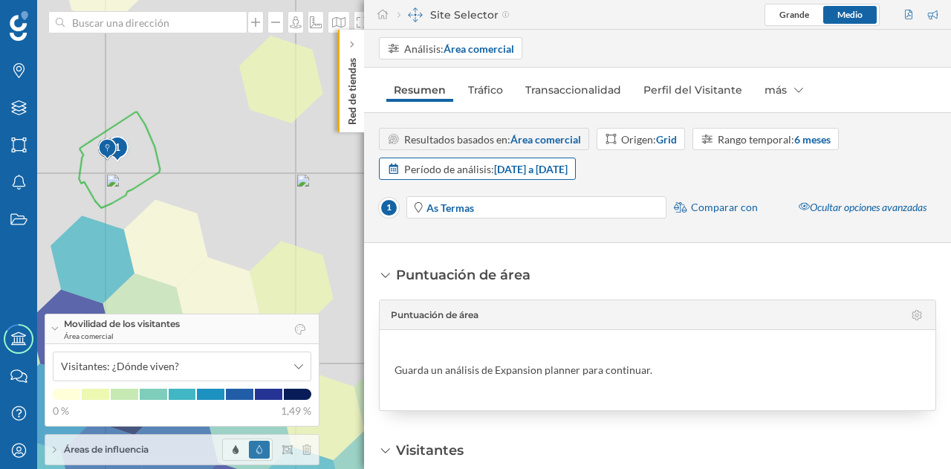
click at [478, 165] on div "Período de análisis: [DATE] a [DATE]" at bounding box center [485, 169] width 163 height 16
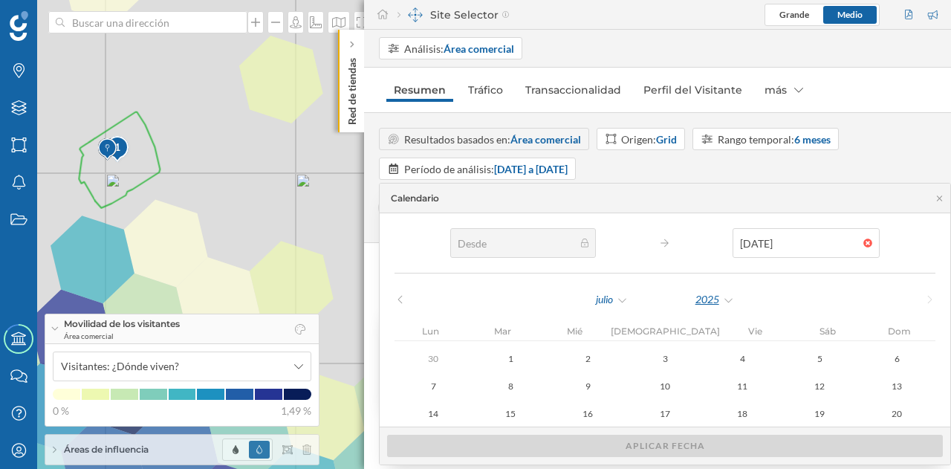
click at [695, 295] on div "2025" at bounding box center [715, 299] width 40 height 22
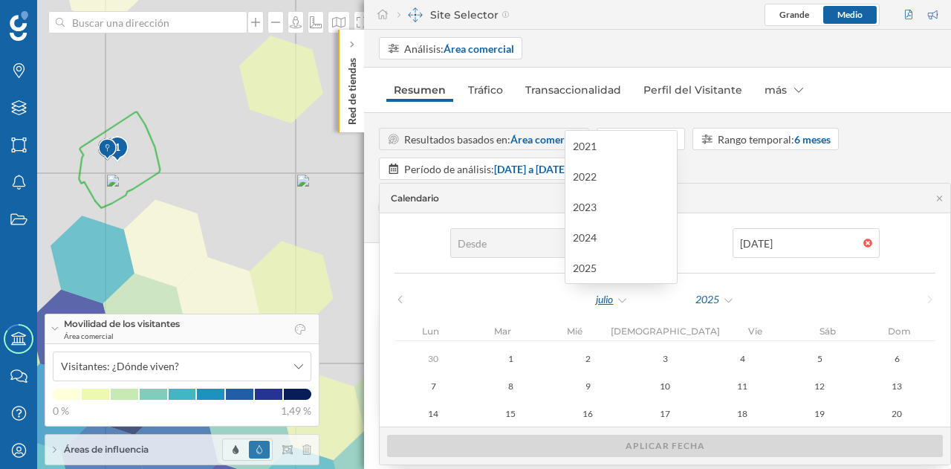
click at [595, 302] on div "julio" at bounding box center [611, 299] width 33 height 22
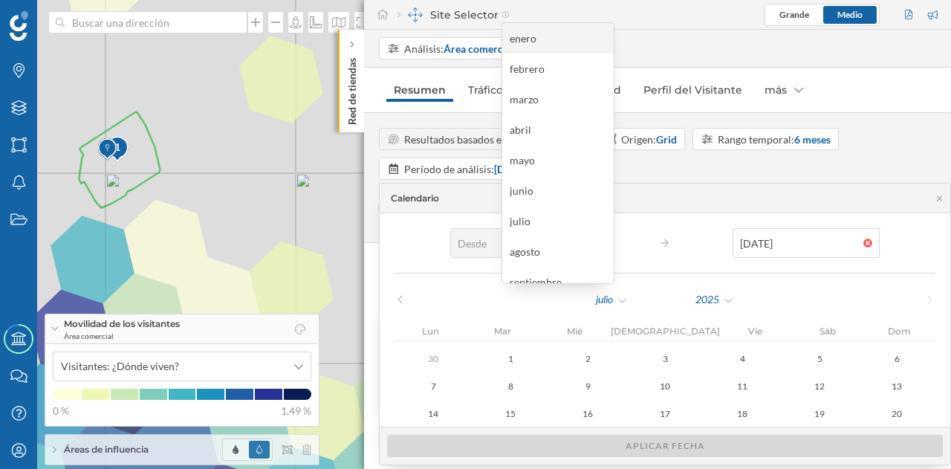
click at [545, 40] on div "enero" at bounding box center [558, 38] width 97 height 16
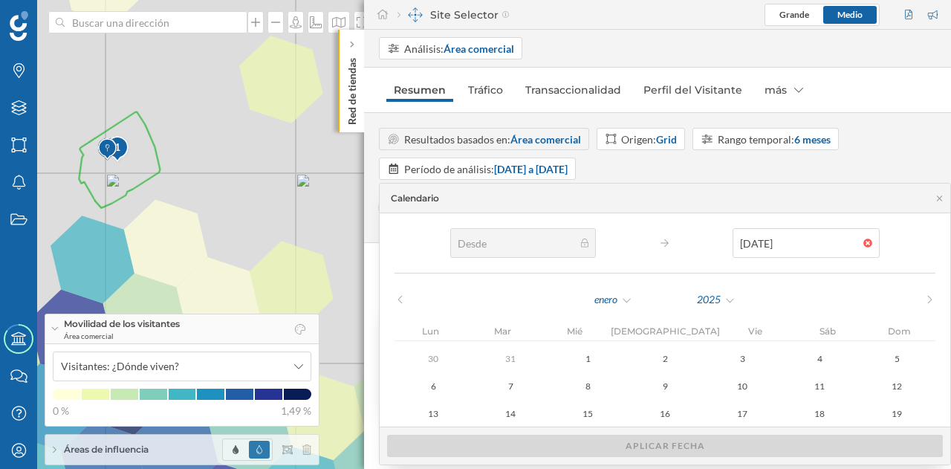
click at [924, 299] on icon at bounding box center [929, 299] width 11 height 9
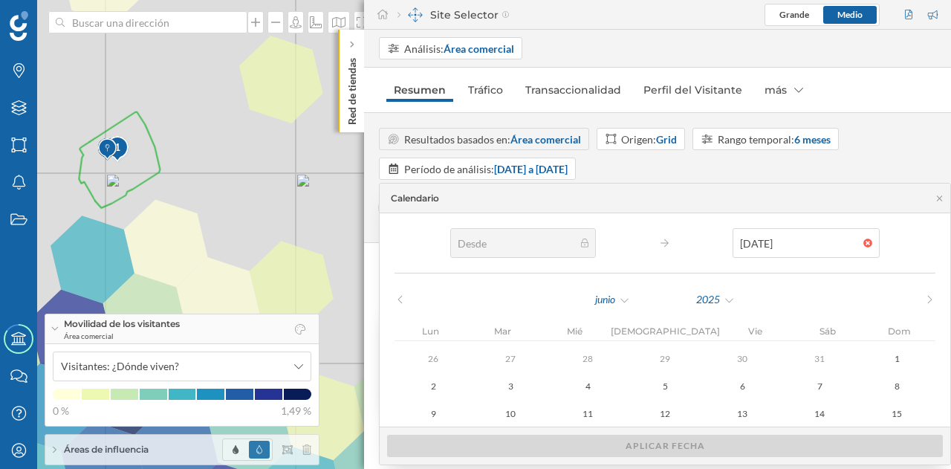
click at [924, 299] on icon at bounding box center [929, 299] width 11 height 9
click at [595, 296] on div "julio" at bounding box center [611, 299] width 33 height 22
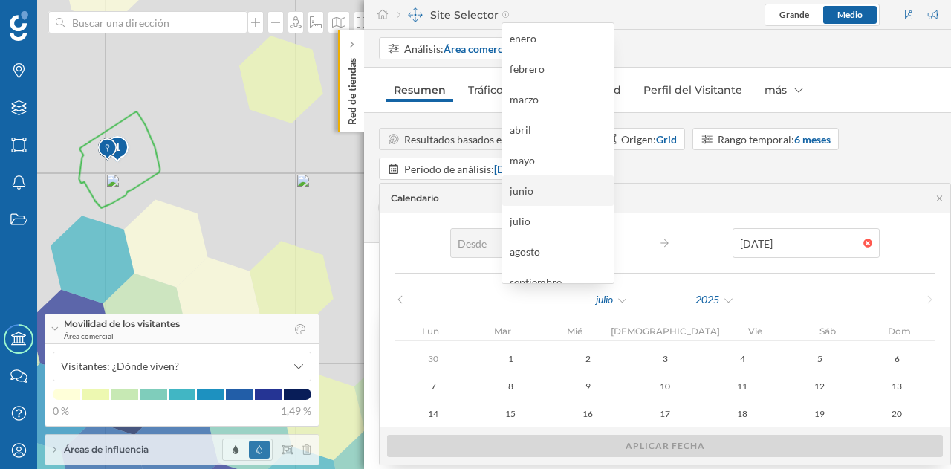
scroll to position [74, 0]
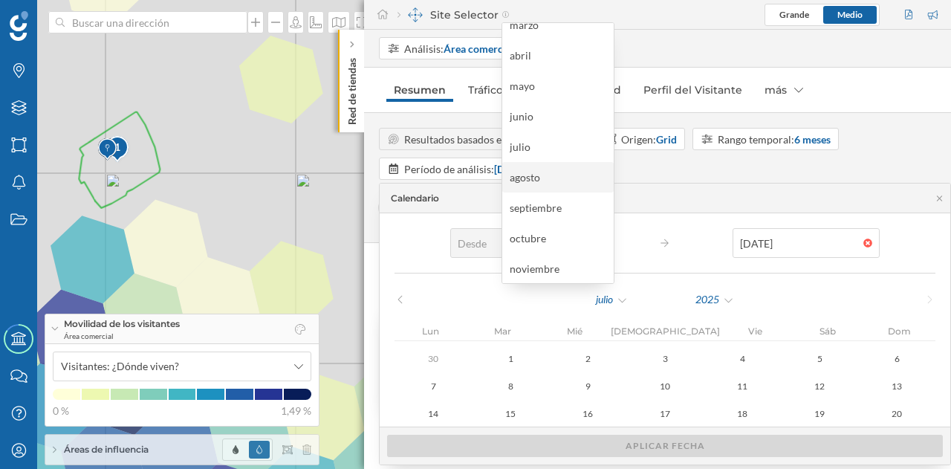
click at [538, 181] on div "agosto" at bounding box center [558, 177] width 97 height 16
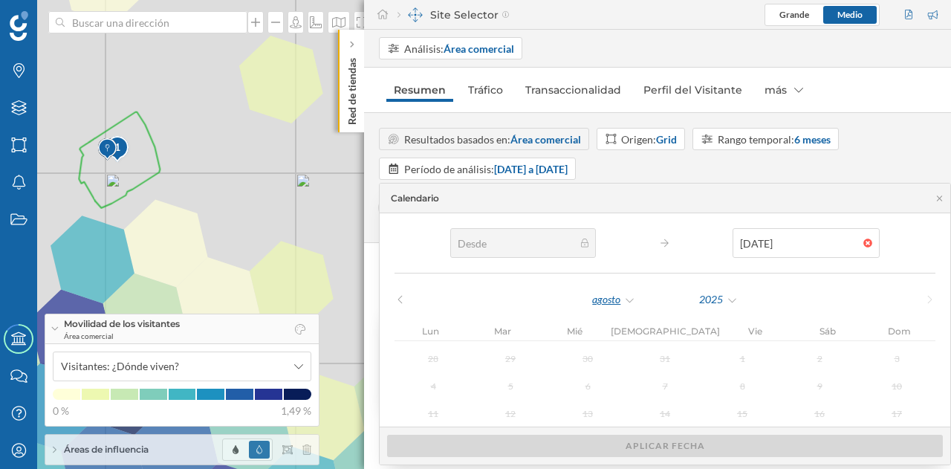
click at [591, 298] on div "agosto" at bounding box center [613, 299] width 45 height 22
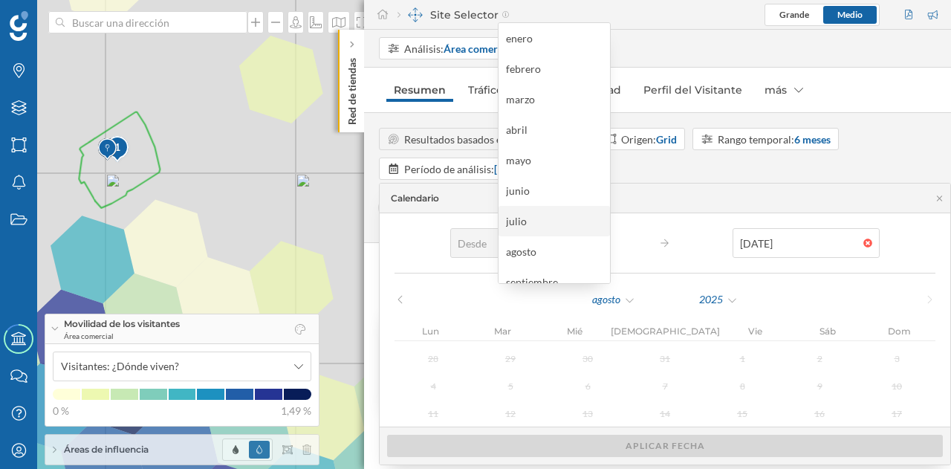
click at [522, 221] on div "julio" at bounding box center [554, 221] width 97 height 16
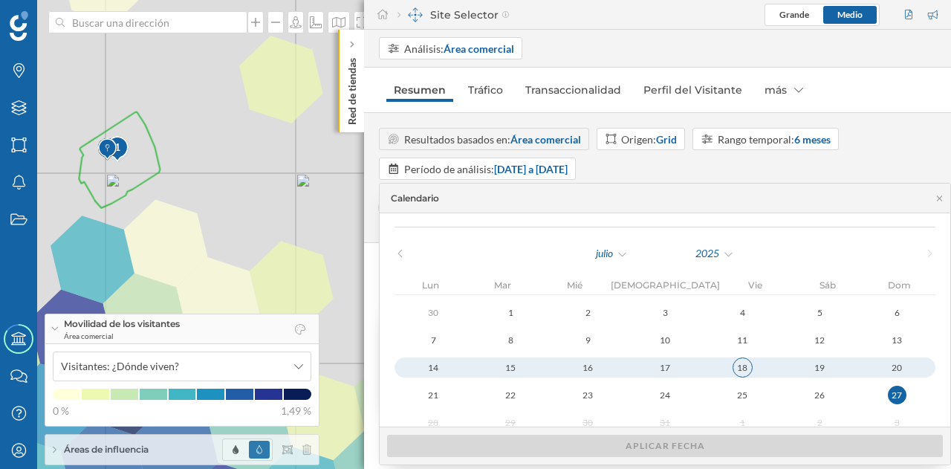
scroll to position [65, 0]
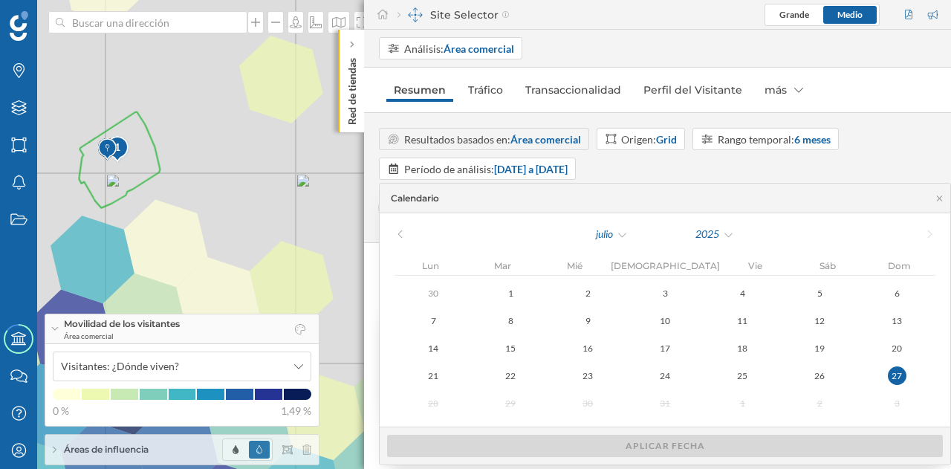
click at [568, 448] on div "Aplicar fecha" at bounding box center [665, 446] width 556 height 22
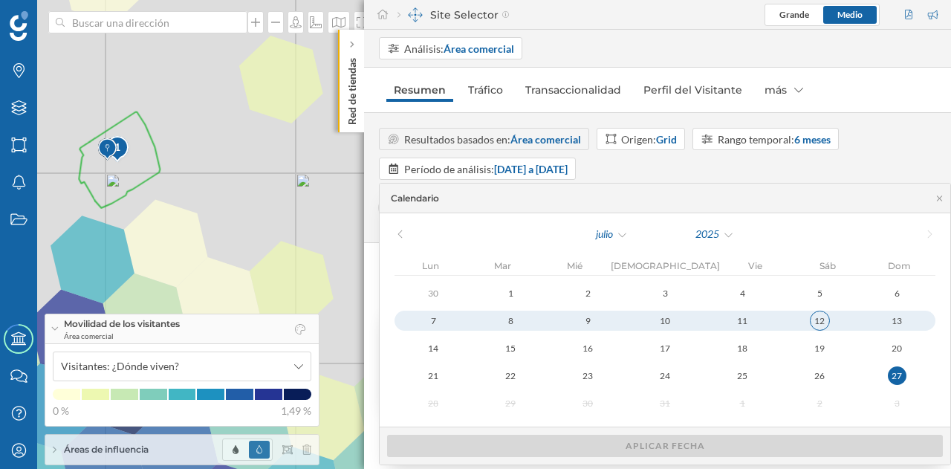
scroll to position [0, 0]
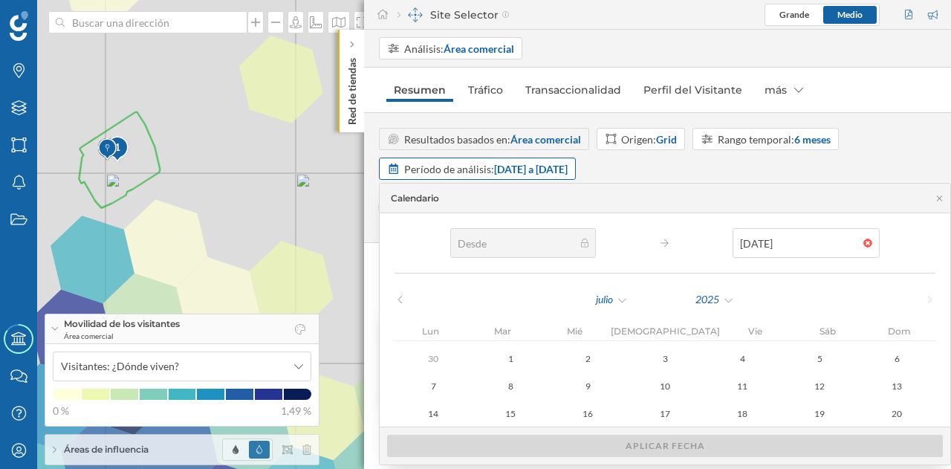
click at [510, 166] on strong "[DATE] a [DATE]" at bounding box center [531, 169] width 74 height 13
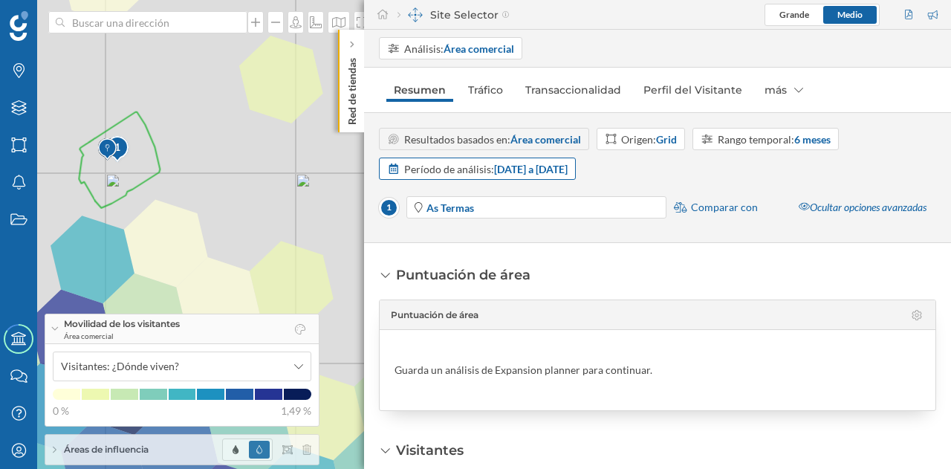
click at [504, 168] on strong "[DATE] a [DATE]" at bounding box center [531, 169] width 74 height 13
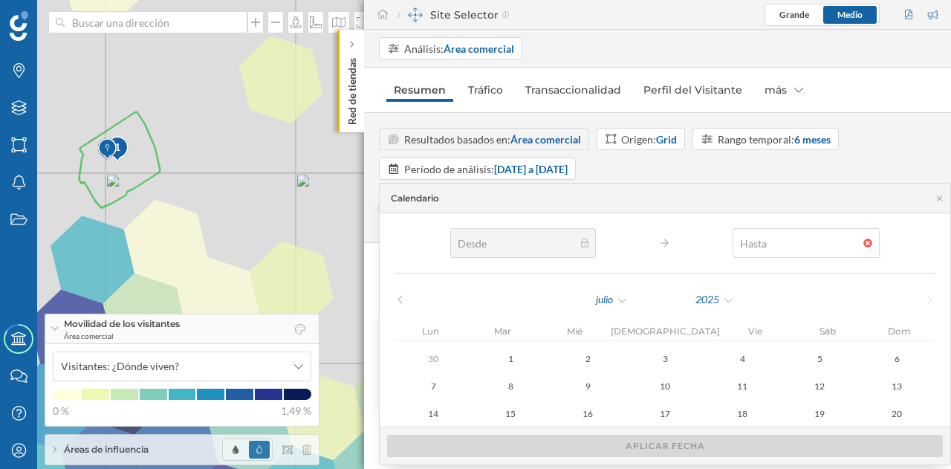
click at [863, 244] on div at bounding box center [871, 243] width 16 height 9
click at [784, 137] on div "Rango temporal: 6 meses" at bounding box center [774, 140] width 113 height 16
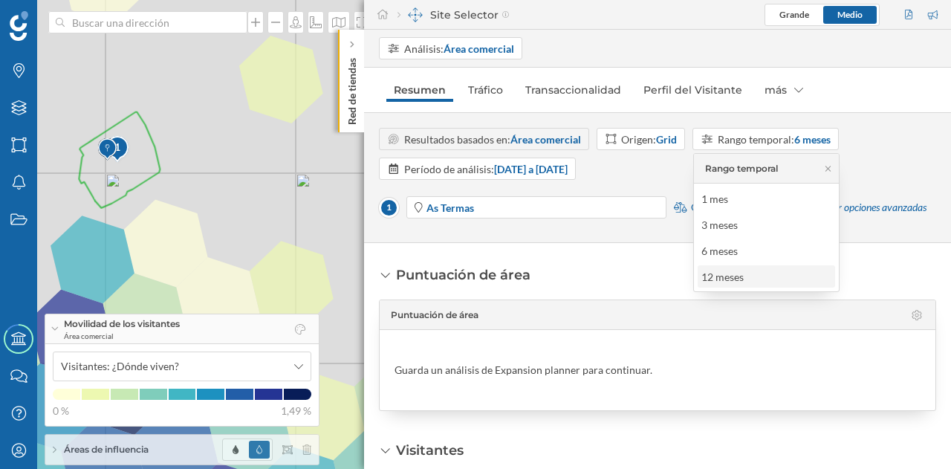
click at [741, 279] on div "12 meses" at bounding box center [722, 276] width 42 height 13
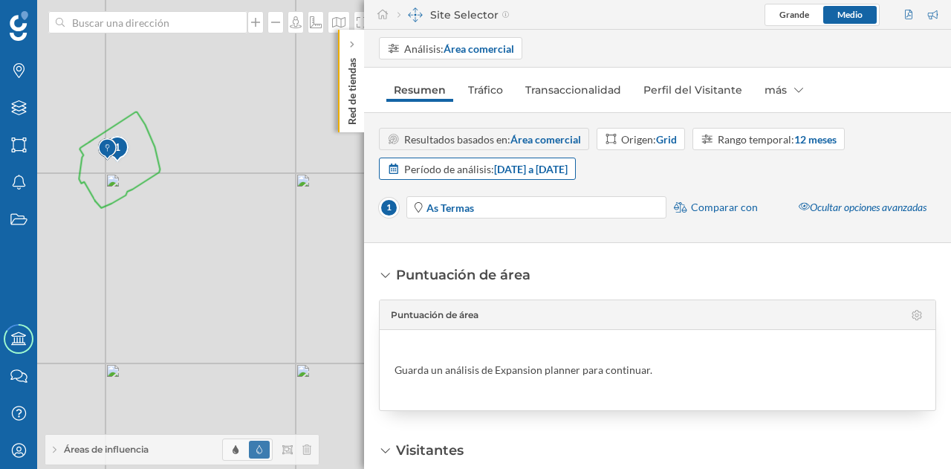
click at [523, 169] on strong "[DATE] a [DATE]" at bounding box center [531, 169] width 74 height 13
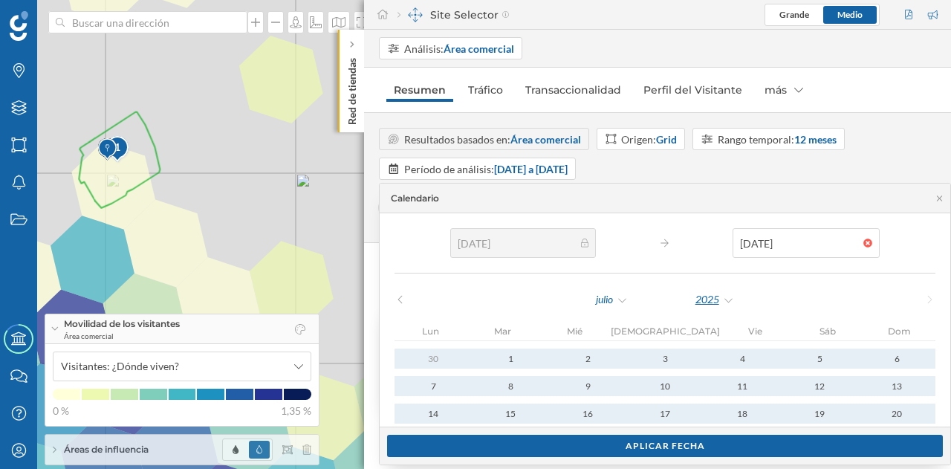
click at [695, 296] on div "2025" at bounding box center [715, 299] width 40 height 22
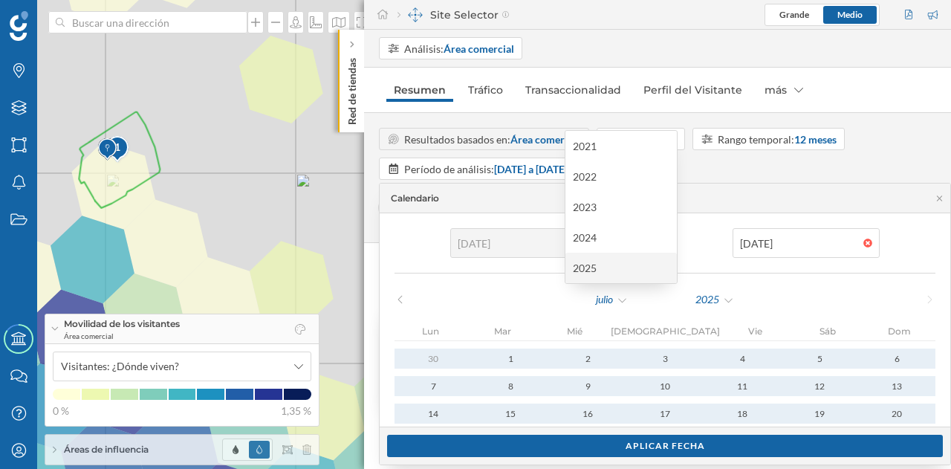
click at [583, 265] on div "2025" at bounding box center [621, 268] width 97 height 16
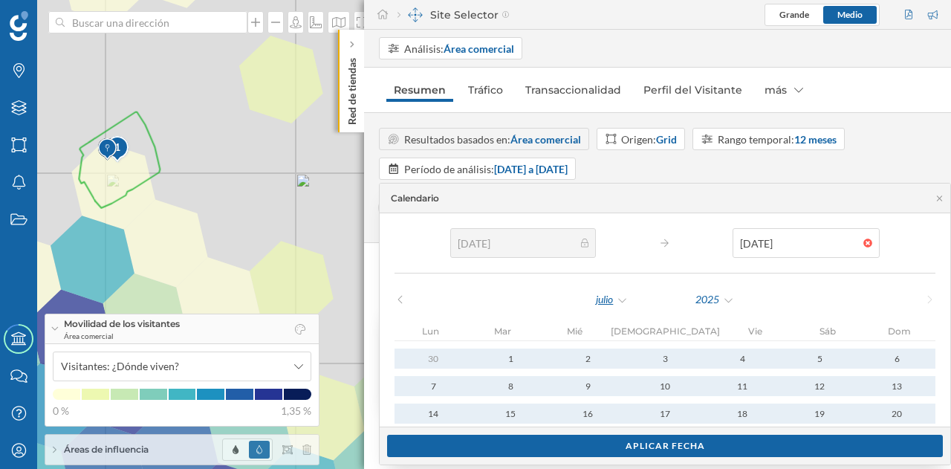
click at [595, 304] on div "julio" at bounding box center [611, 299] width 33 height 22
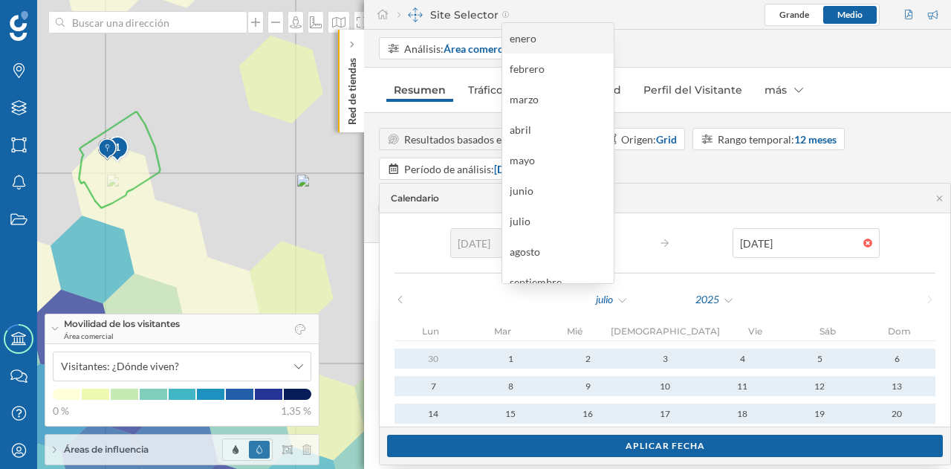
click at [510, 45] on div "enero" at bounding box center [558, 38] width 97 height 16
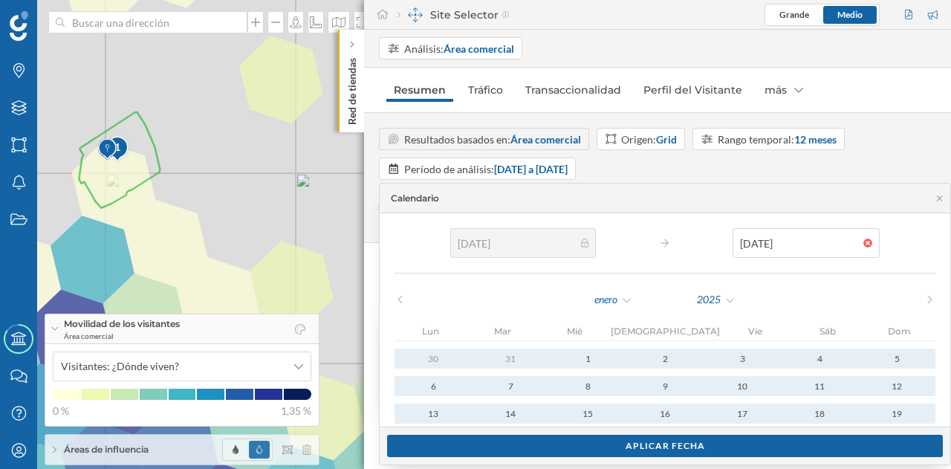
click at [924, 296] on icon at bounding box center [929, 299] width 11 height 9
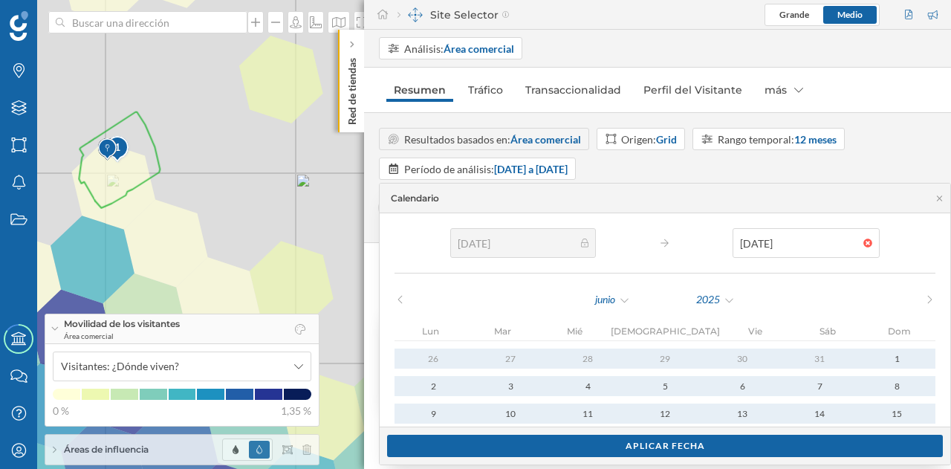
click at [924, 296] on icon at bounding box center [929, 299] width 11 height 9
click at [560, 446] on div "Aplicar fecha" at bounding box center [665, 445] width 556 height 22
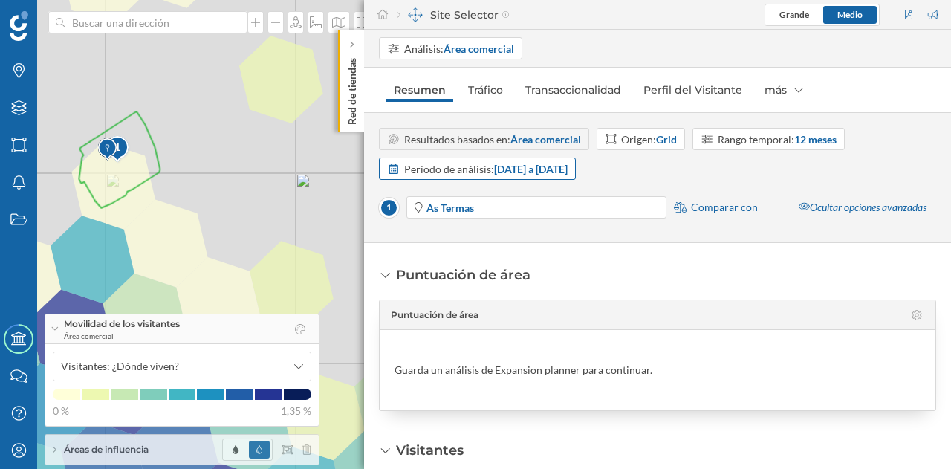
click at [509, 169] on strong "[DATE] a [DATE]" at bounding box center [531, 169] width 74 height 13
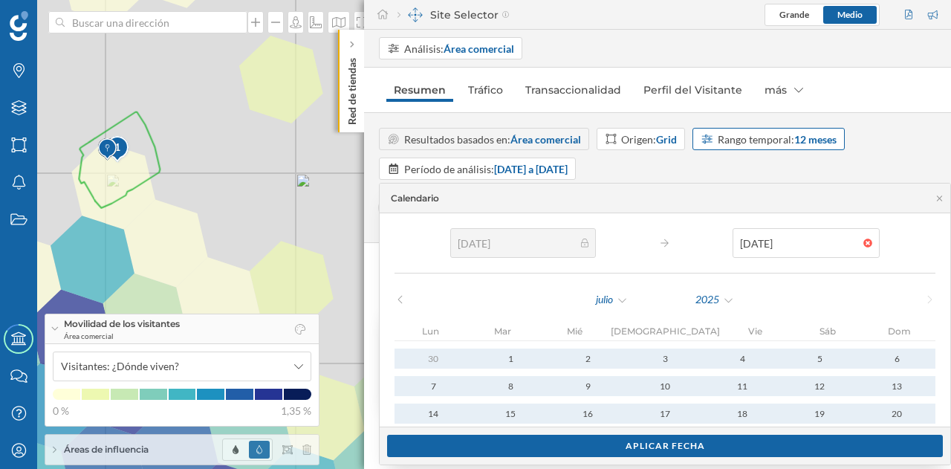
click at [767, 142] on div "Rango temporal: 12 meses" at bounding box center [777, 140] width 119 height 16
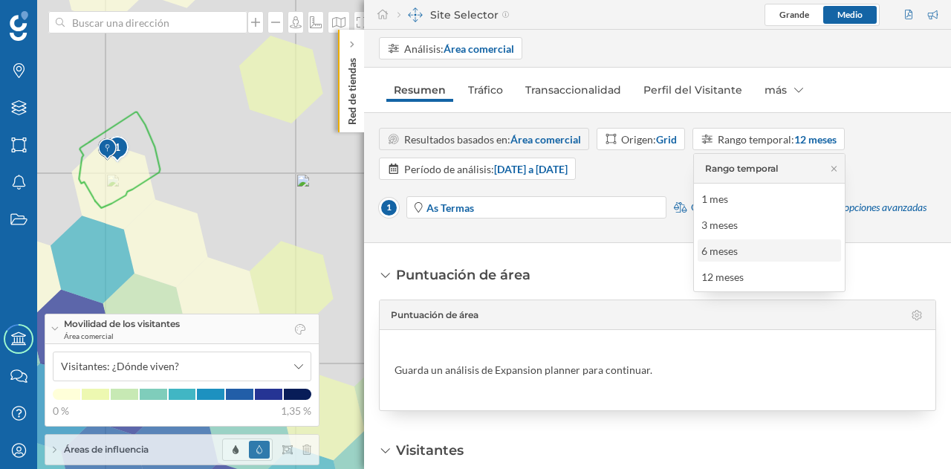
click at [732, 252] on div "6 meses" at bounding box center [719, 250] width 36 height 13
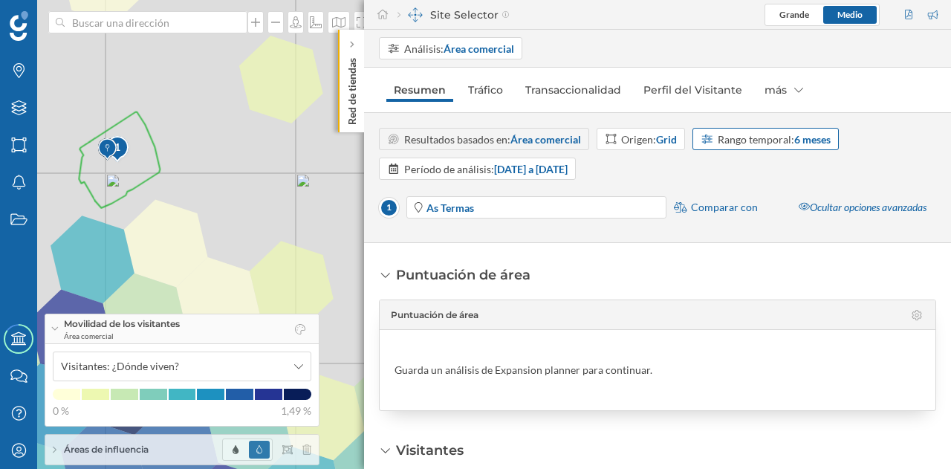
click at [822, 142] on strong "6 meses" at bounding box center [812, 139] width 36 height 13
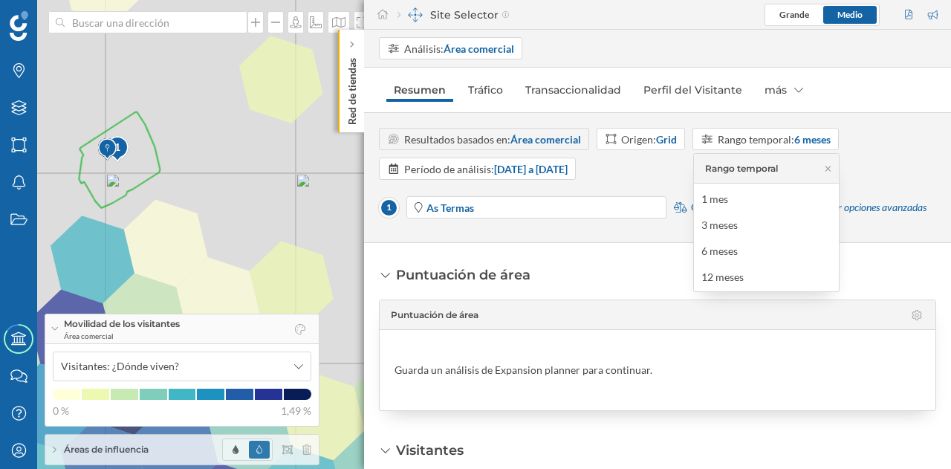
click at [866, 160] on div "Resultados basados en: Área comercial Origen: Grid Rango temporal: 6 meses Perí…" at bounding box center [657, 154] width 557 height 52
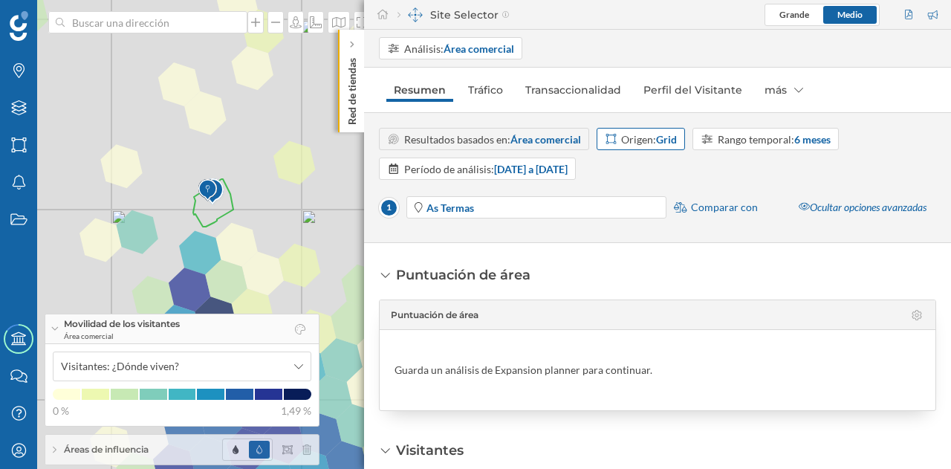
click at [647, 137] on div "Origen: Grid" at bounding box center [649, 140] width 56 height 16
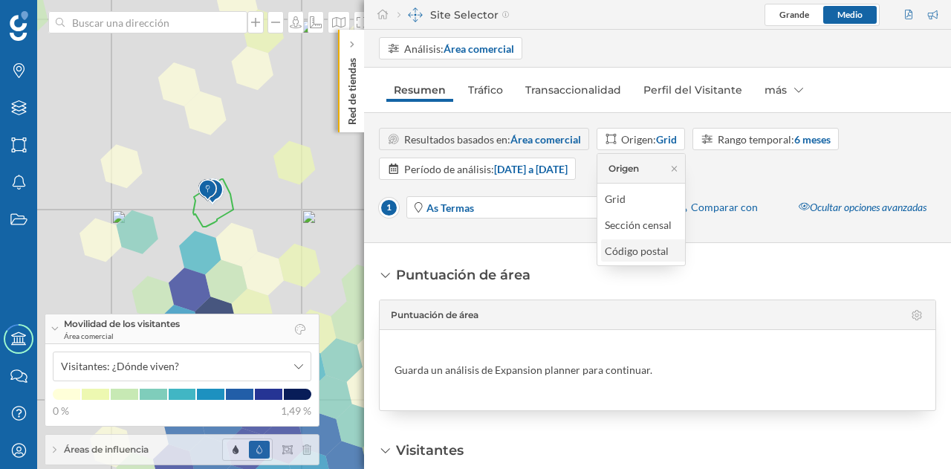
click at [660, 247] on div "Código postal" at bounding box center [637, 250] width 64 height 13
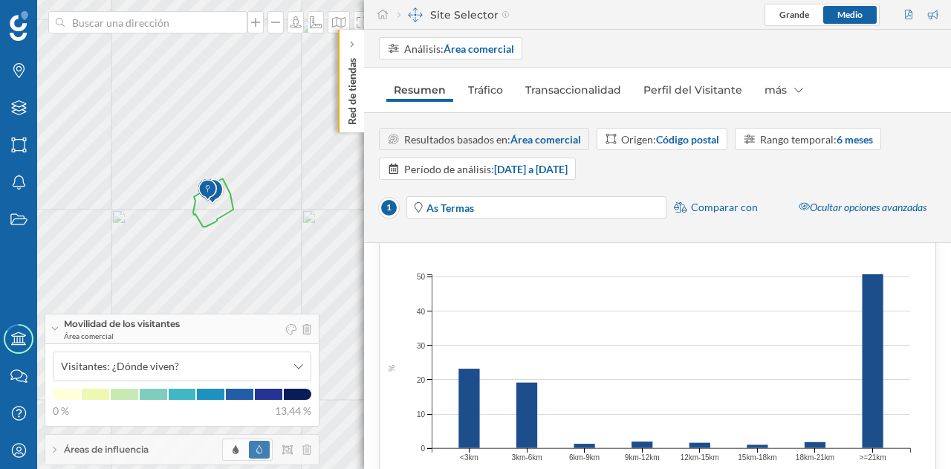
scroll to position [817, 0]
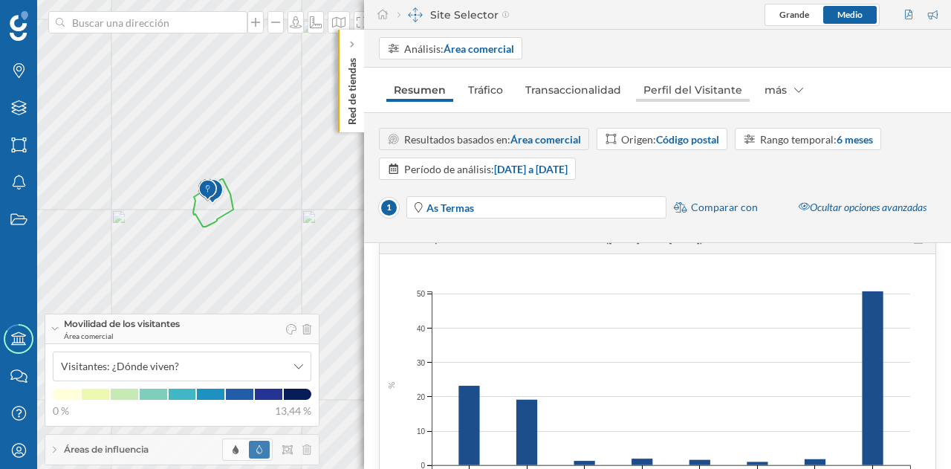
click at [652, 81] on link "Perfil del Visitante" at bounding box center [693, 90] width 114 height 24
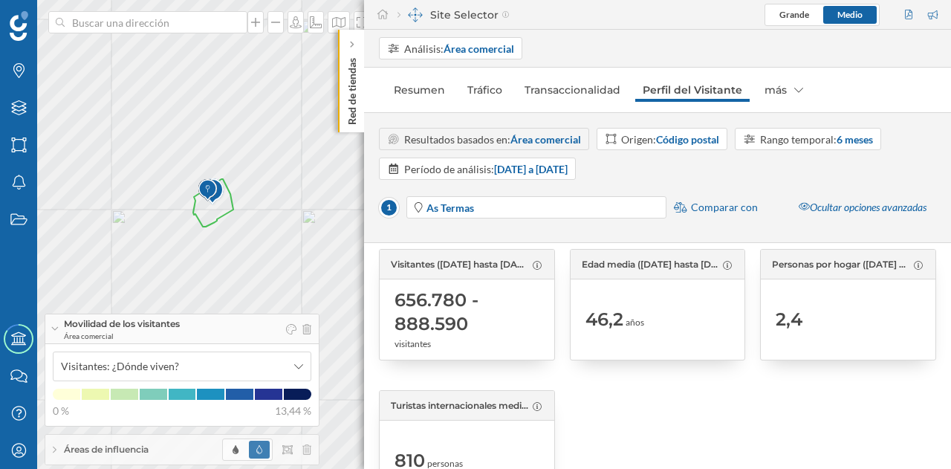
scroll to position [0, 0]
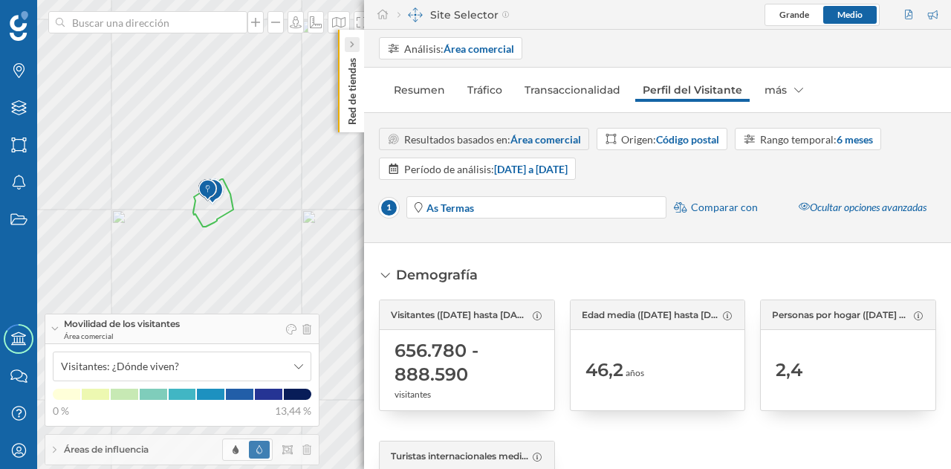
click at [358, 45] on div at bounding box center [352, 44] width 15 height 15
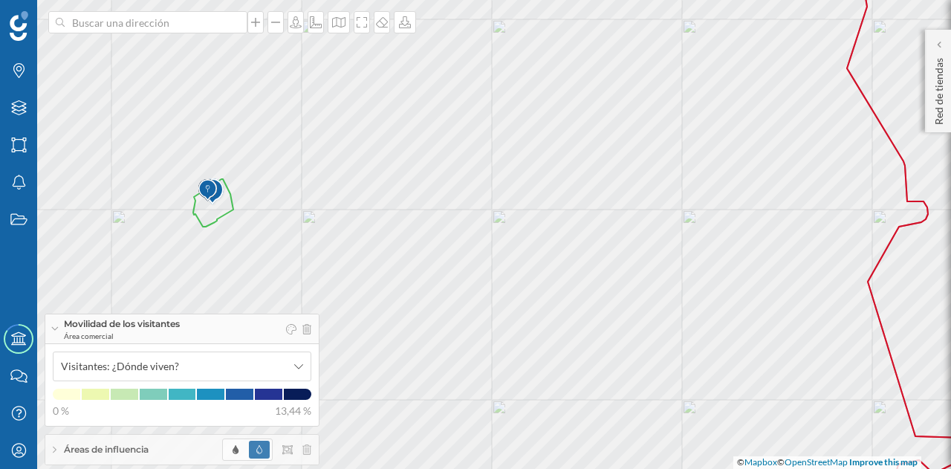
click at [141, 446] on span "Áreas de influencia" at bounding box center [106, 449] width 85 height 13
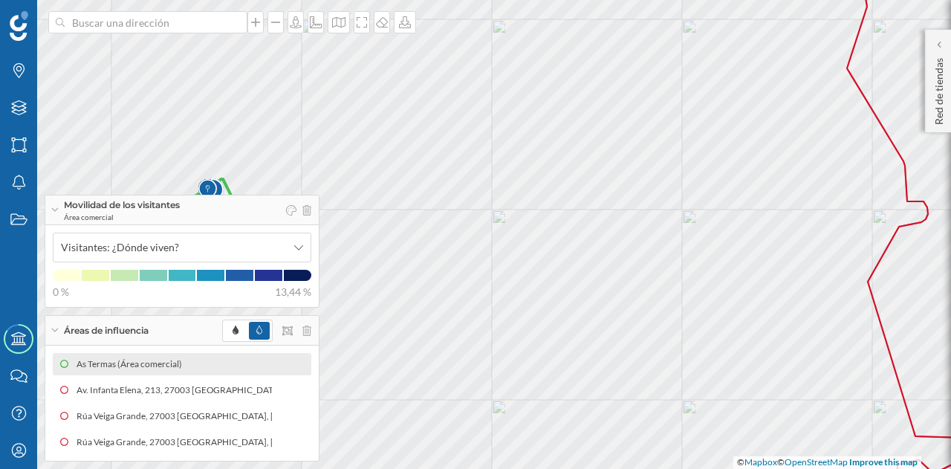
click at [64, 365] on icon at bounding box center [64, 364] width 9 height 9
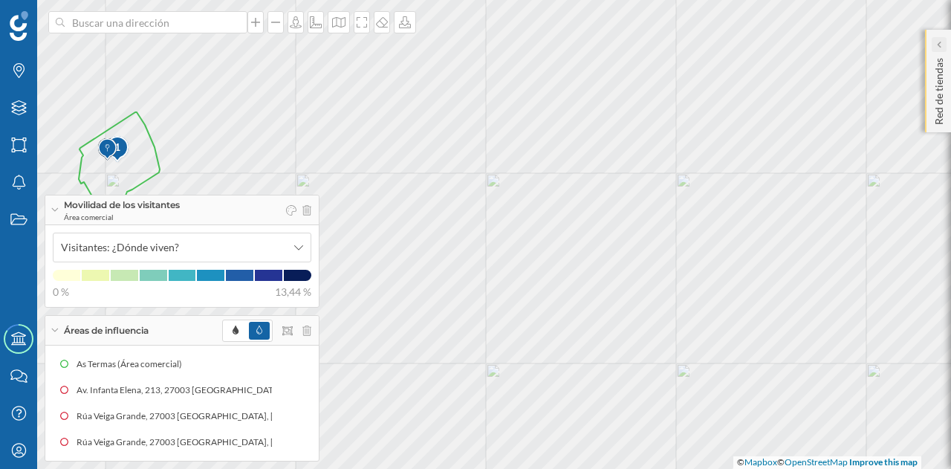
click at [945, 41] on div at bounding box center [939, 44] width 15 height 15
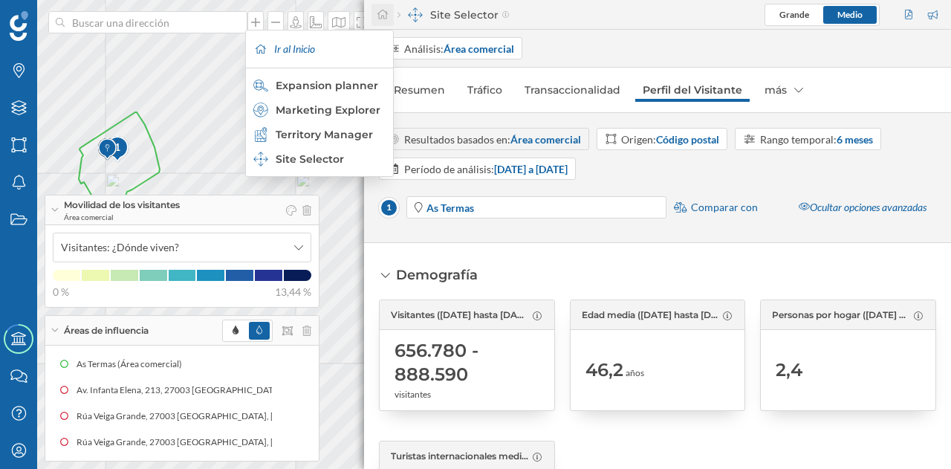
click at [385, 14] on icon at bounding box center [382, 14] width 13 height 10
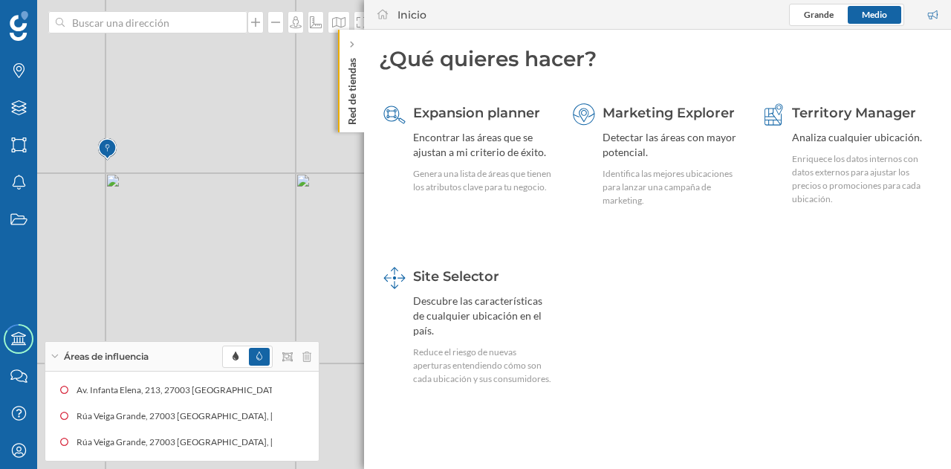
click at [198, 129] on icon at bounding box center [475, 234] width 1144 height 565
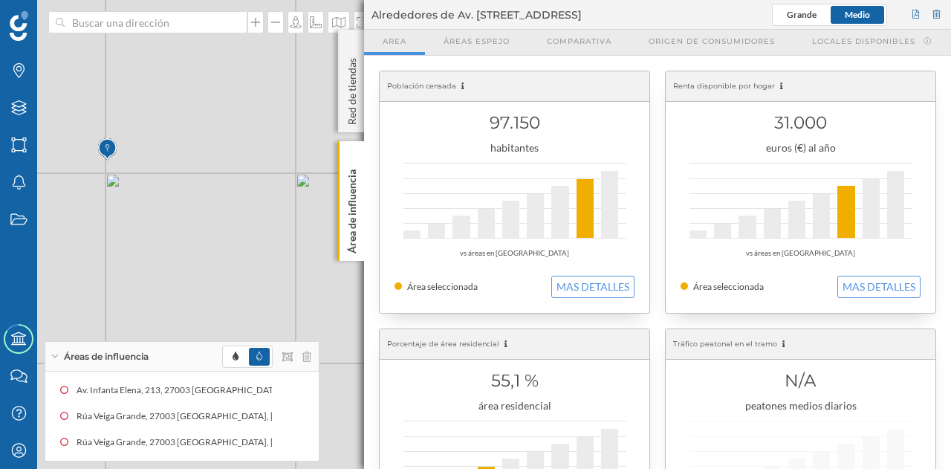
click at [299, 167] on icon at bounding box center [475, 234] width 1144 height 565
click at [356, 209] on p "Área de influencia" at bounding box center [352, 208] width 15 height 90
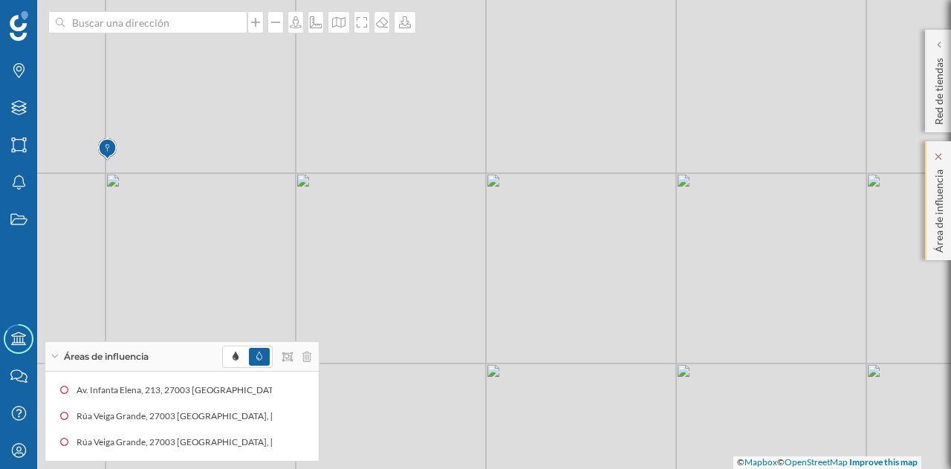
click at [936, 215] on p "Área de influencia" at bounding box center [939, 207] width 15 height 89
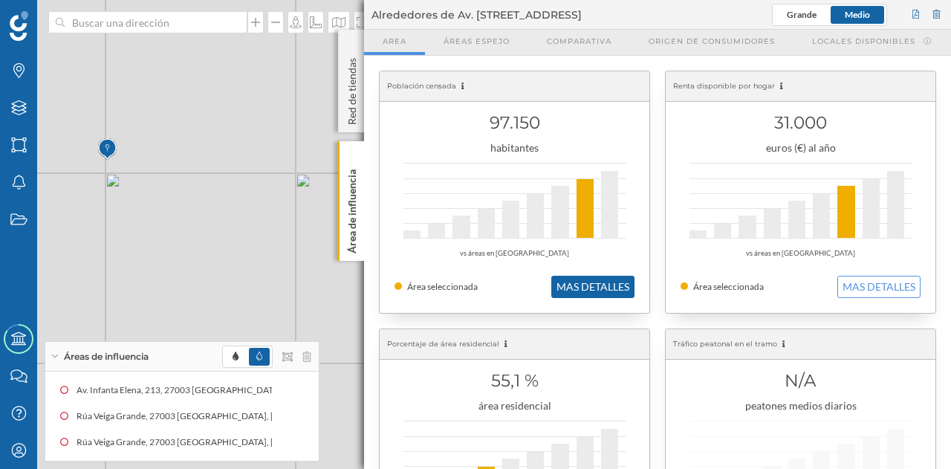
click at [596, 292] on button "MAS DETALLES" at bounding box center [592, 287] width 83 height 22
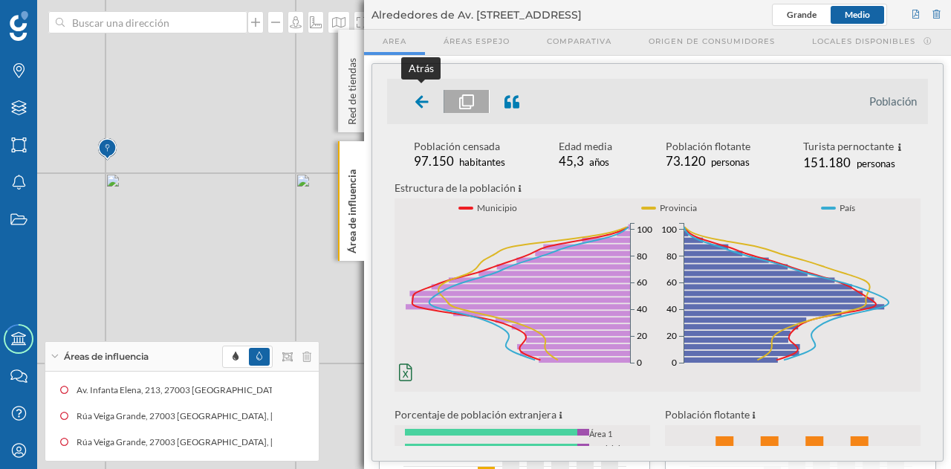
click at [418, 97] on icon at bounding box center [421, 101] width 13 height 13
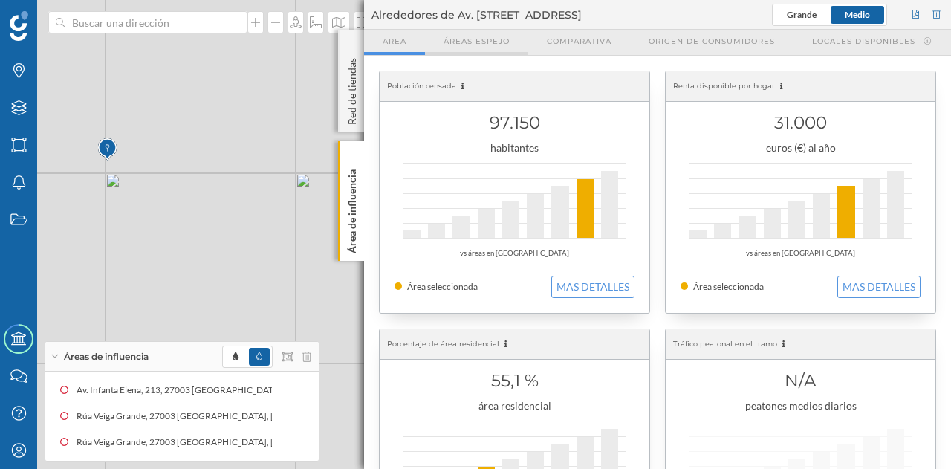
click at [479, 38] on span "Áreas espejo" at bounding box center [477, 41] width 66 height 11
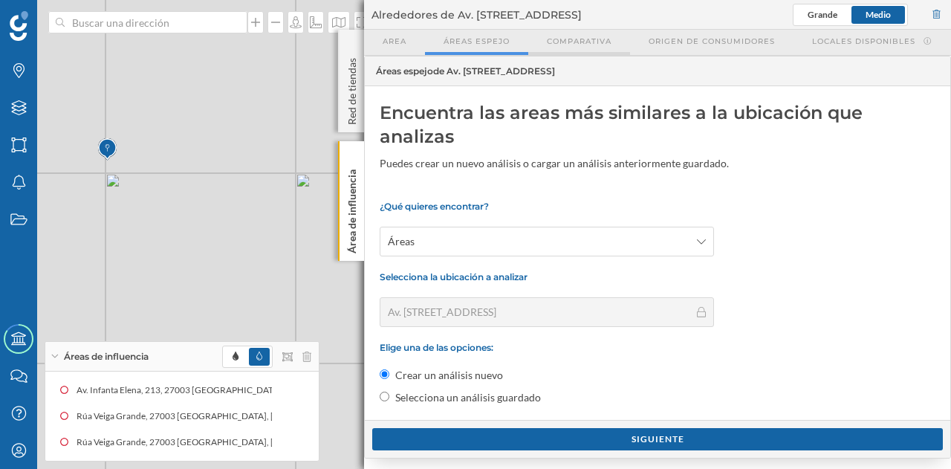
click at [572, 39] on span "Comparativa" at bounding box center [579, 41] width 65 height 11
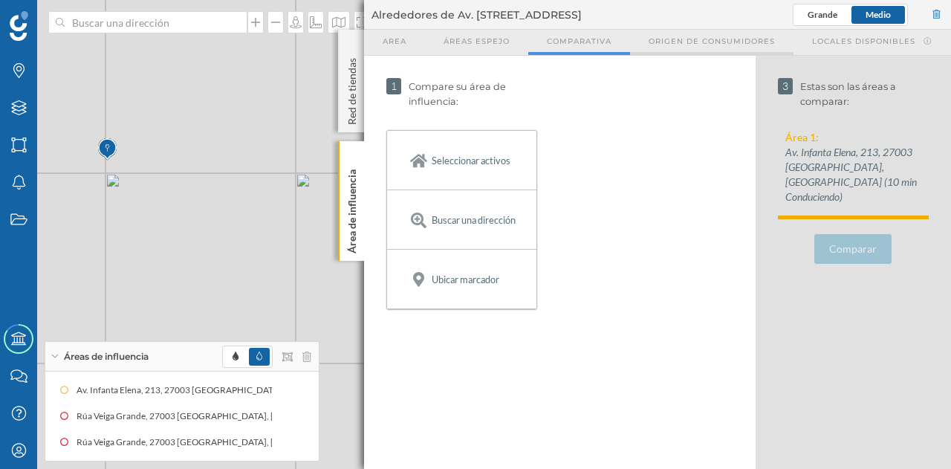
click at [730, 38] on span "Origen de consumidores" at bounding box center [712, 41] width 126 height 11
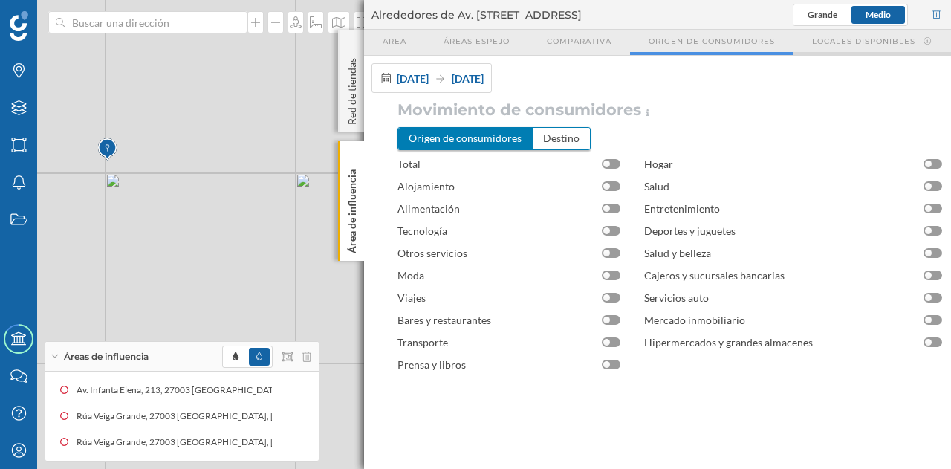
click at [831, 38] on span "Locales disponibles" at bounding box center [863, 41] width 103 height 11
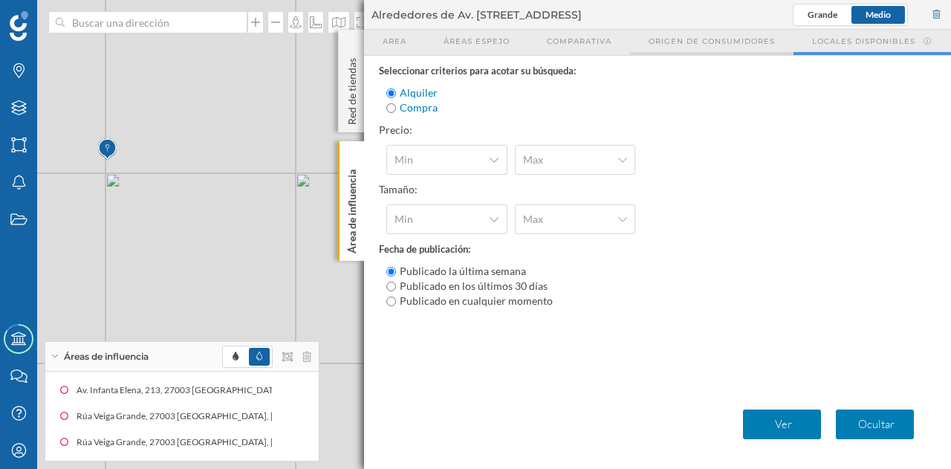
click at [698, 41] on span "Origen de consumidores" at bounding box center [712, 41] width 126 height 11
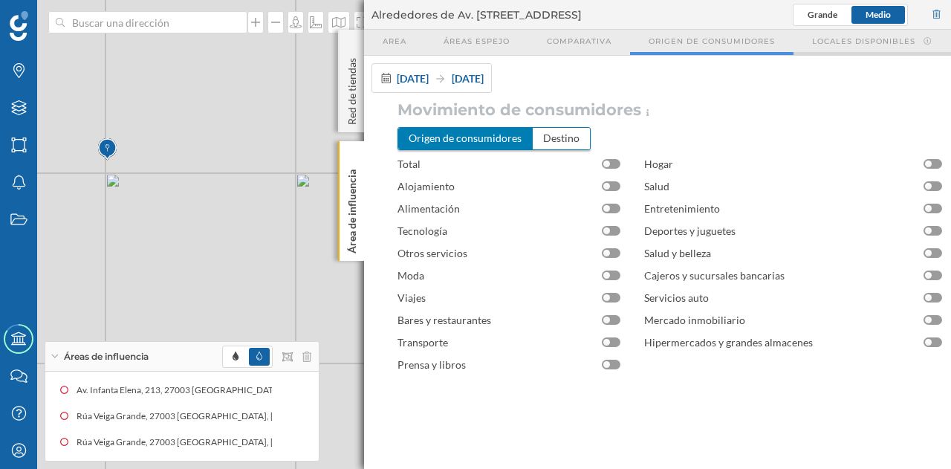
click at [827, 42] on span "Locales disponibles" at bounding box center [863, 41] width 103 height 11
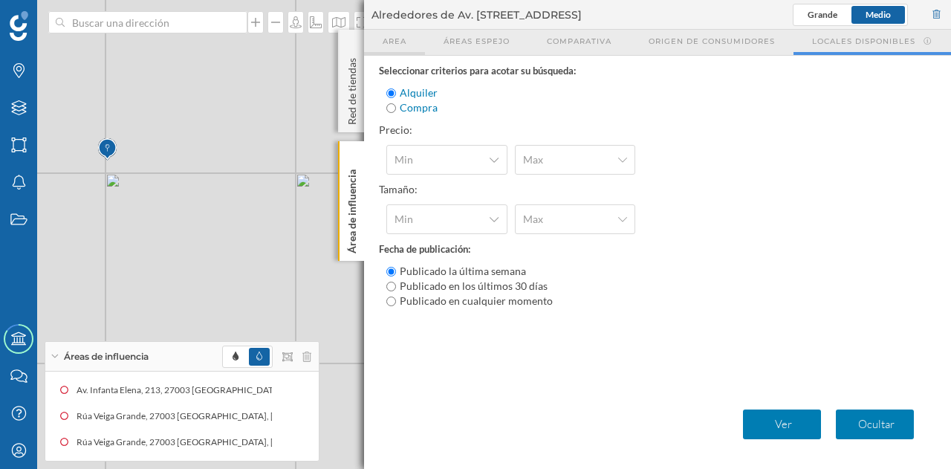
click at [414, 35] on div "Area" at bounding box center [394, 42] width 61 height 25
